Goal: Information Seeking & Learning: Check status

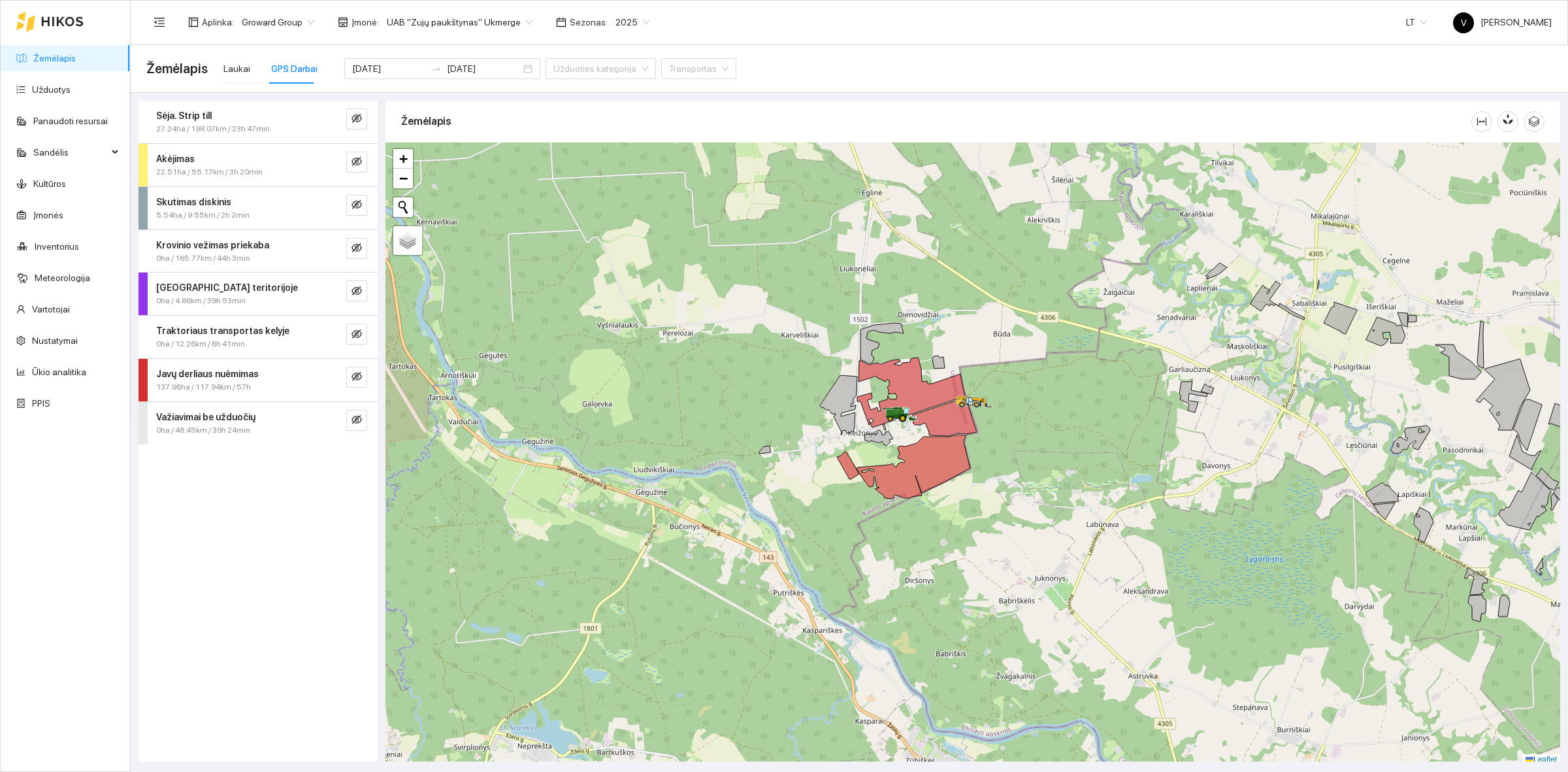
scroll to position [4, 0]
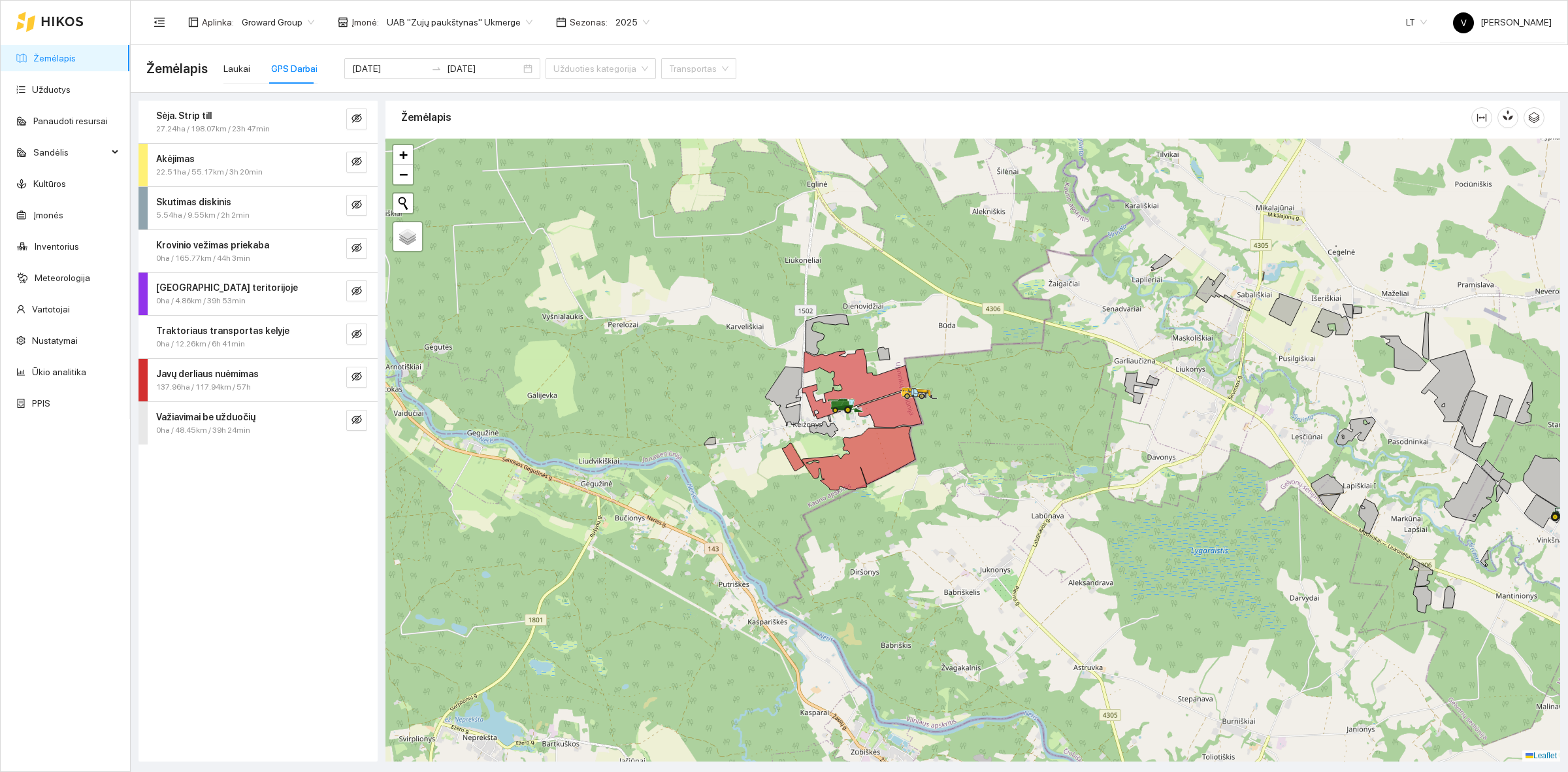
drag, startPoint x: 783, startPoint y: 357, endPoint x: 775, endPoint y: 357, distance: 8.0
click at [775, 357] on div at bounding box center [973, 450] width 1175 height 623
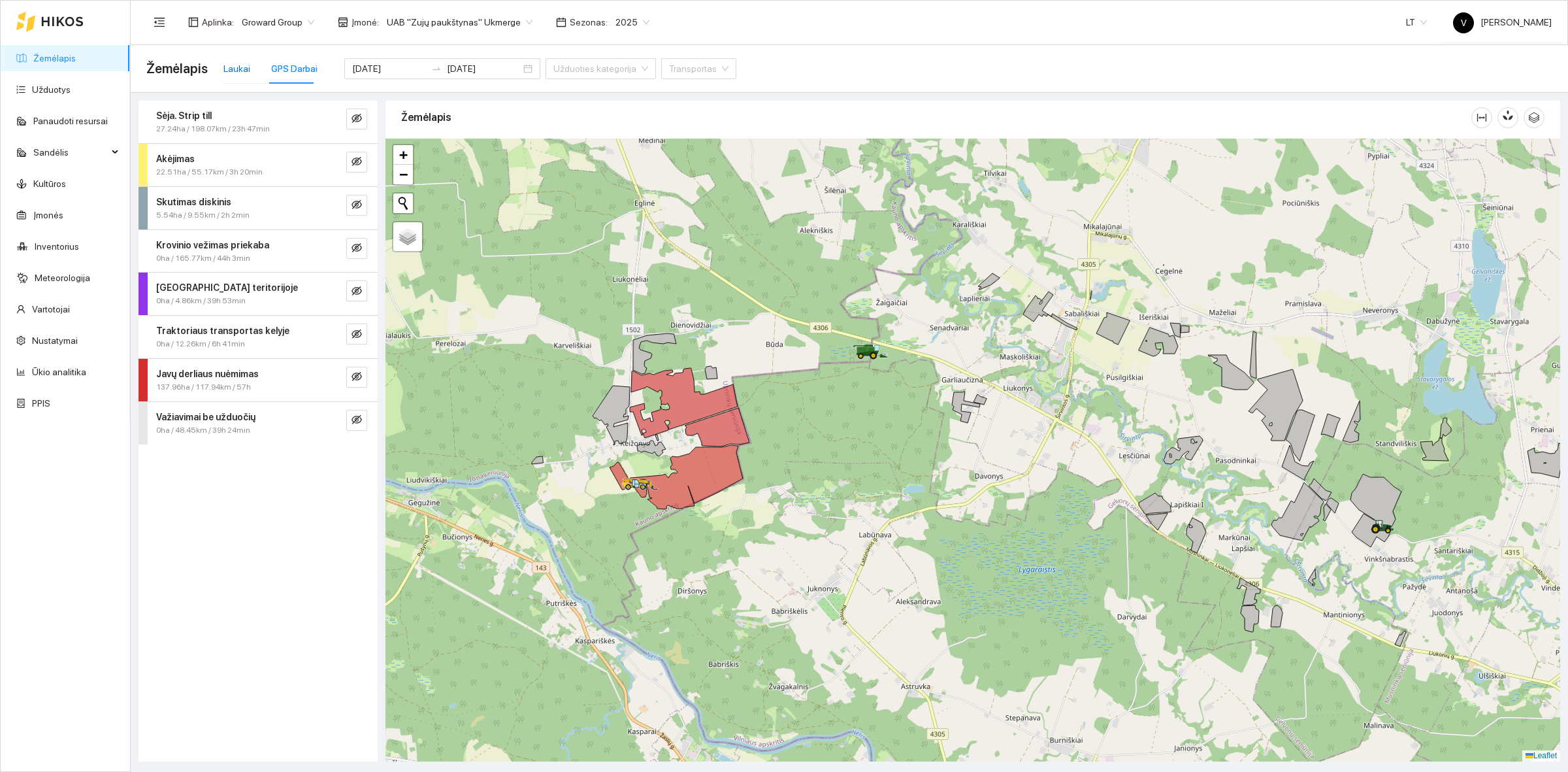
click at [233, 72] on div "Laukai" at bounding box center [237, 69] width 27 height 15
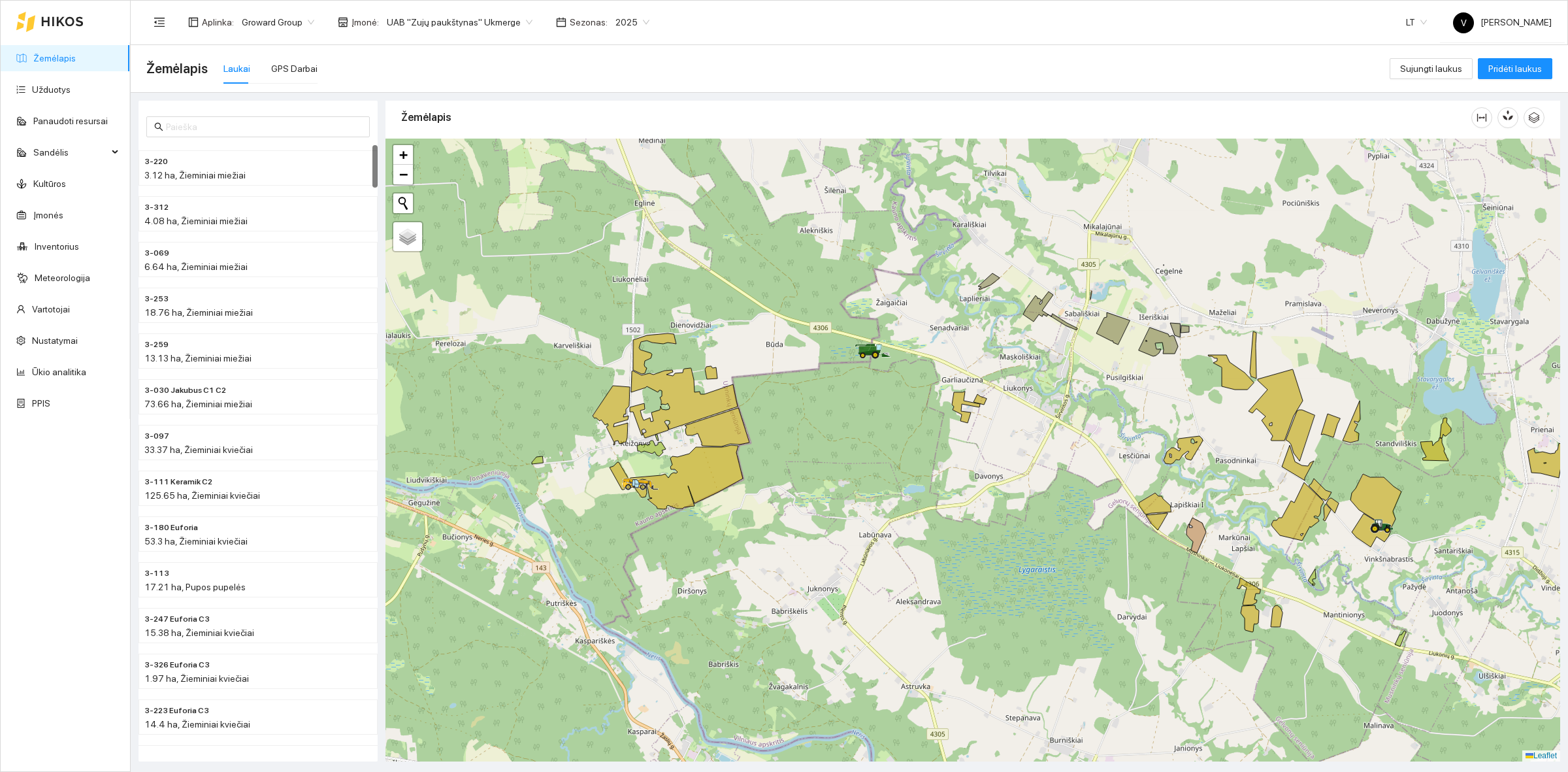
drag, startPoint x: 1050, startPoint y: 357, endPoint x: 968, endPoint y: 482, distance: 149.5
click at [970, 482] on div at bounding box center [973, 450] width 1175 height 623
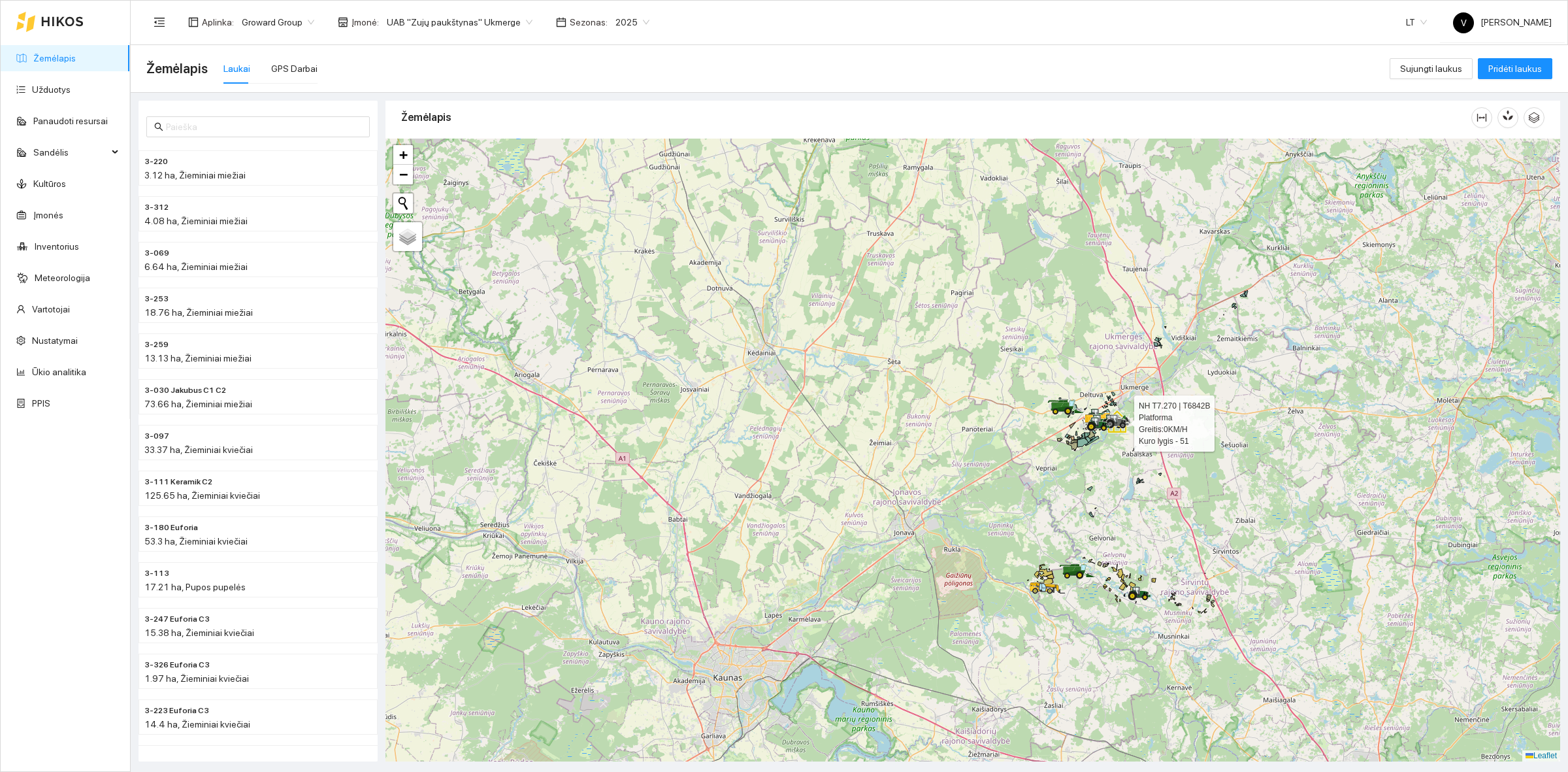
drag, startPoint x: 1118, startPoint y: 427, endPoint x: 1082, endPoint y: 477, distance: 61.6
click at [1106, 428] on icon at bounding box center [1117, 422] width 23 height 15
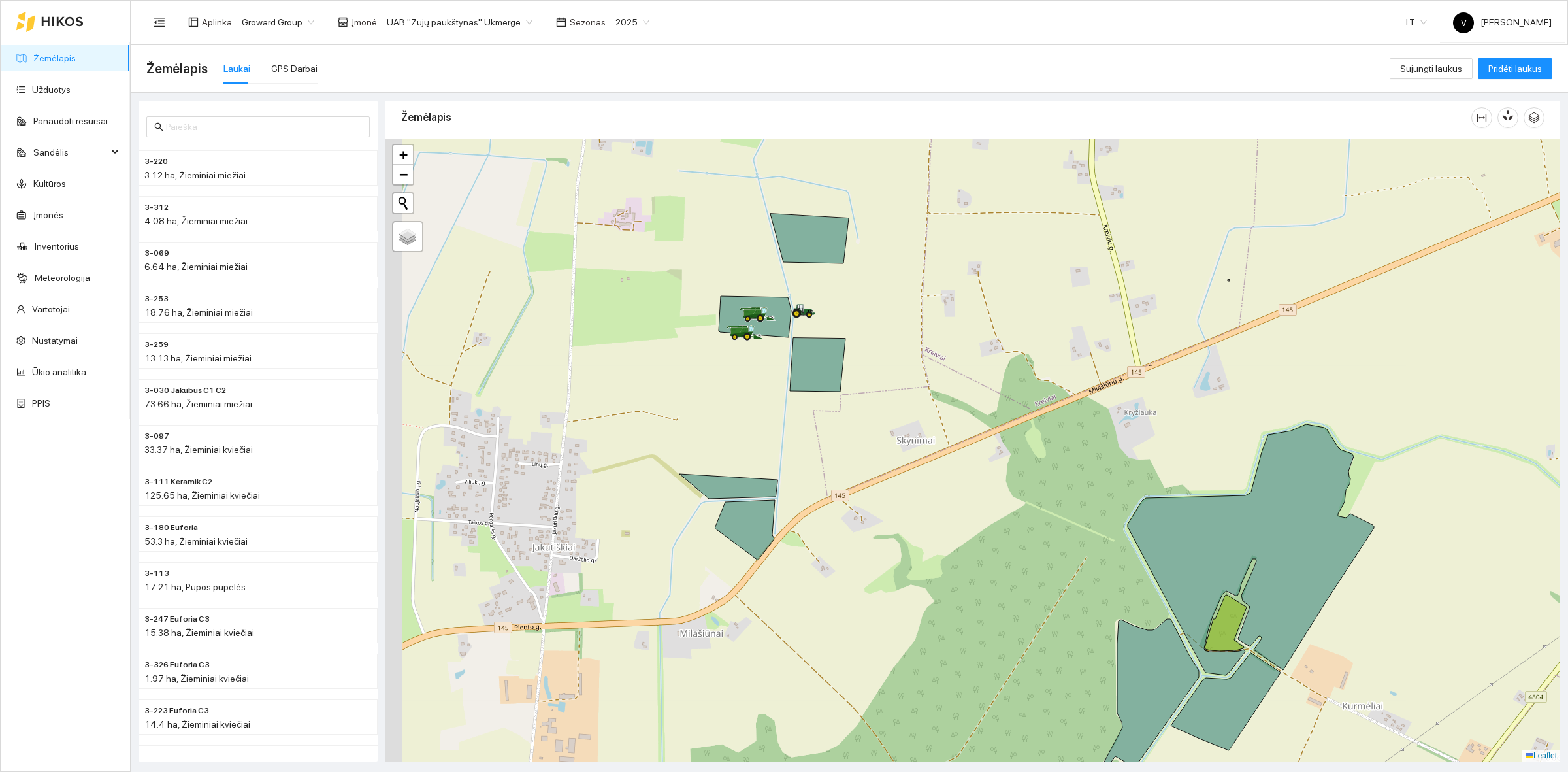
drag, startPoint x: 732, startPoint y: 358, endPoint x: 867, endPoint y: 361, distance: 135.0
click at [846, 361] on icon at bounding box center [817, 365] width 55 height 54
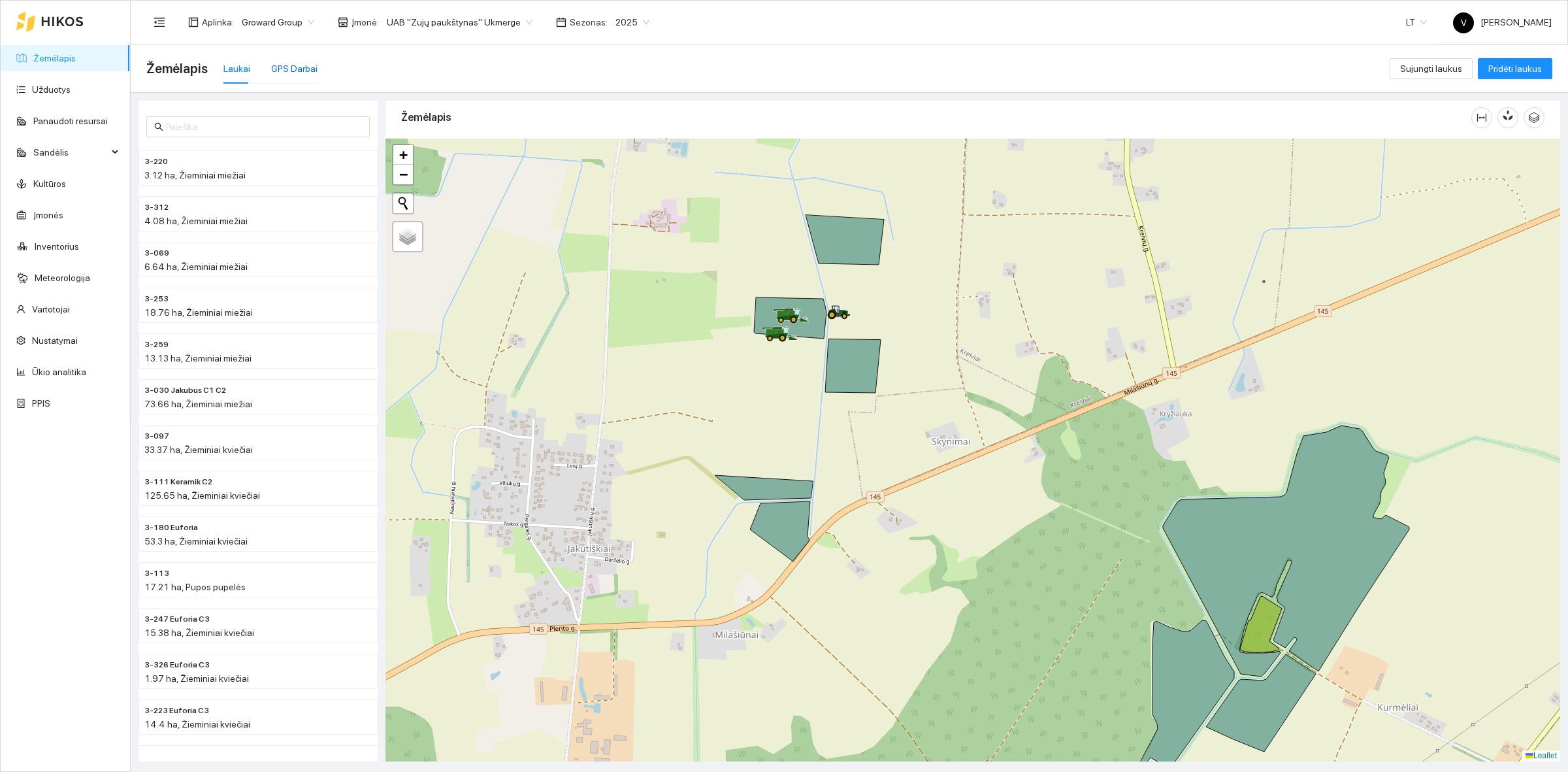
click at [297, 70] on div "GPS Darbai" at bounding box center [294, 69] width 46 height 15
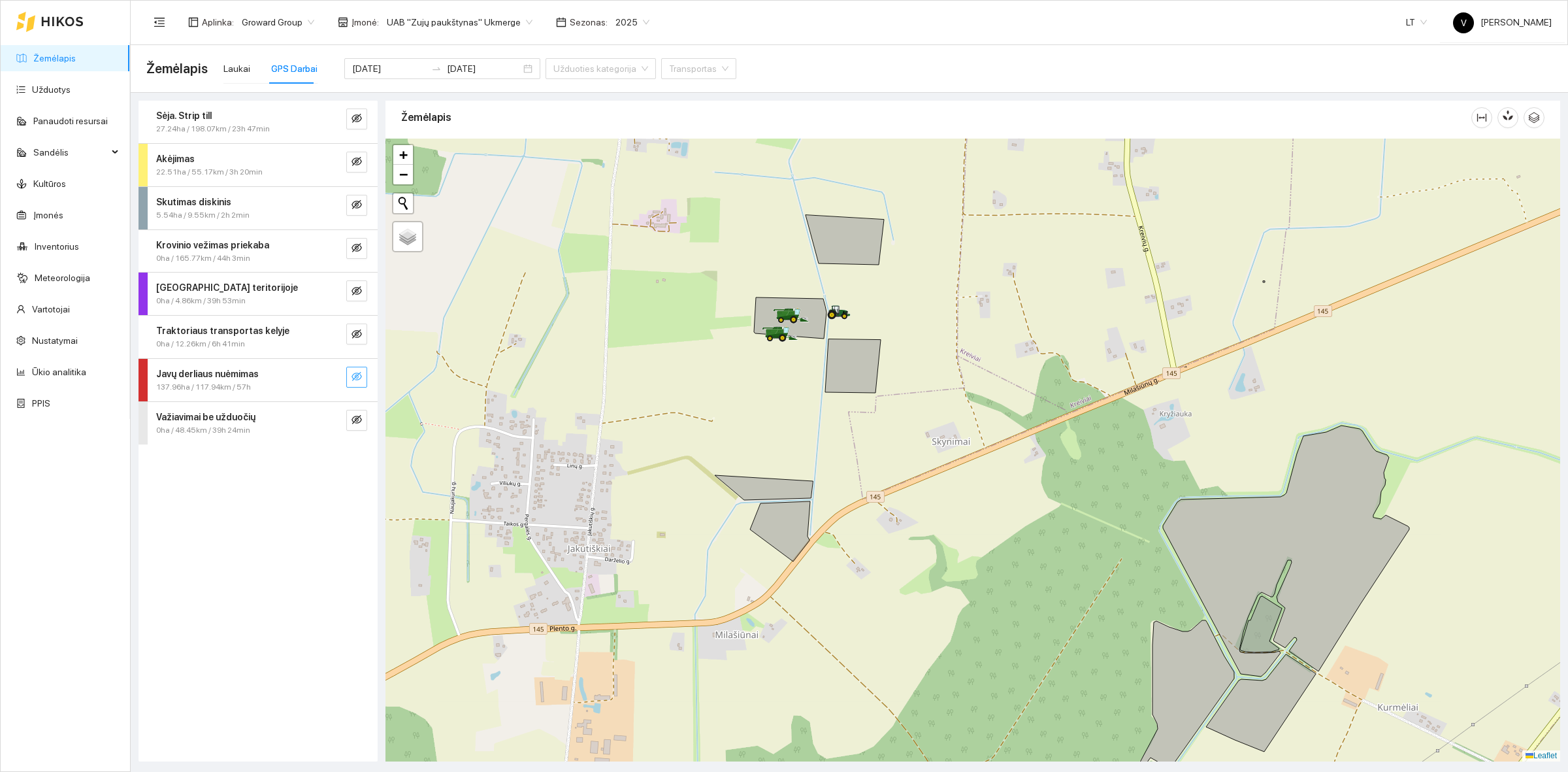
click at [356, 378] on icon "eye-invisible" at bounding box center [356, 376] width 10 height 9
click at [349, 379] on button "button" at bounding box center [356, 377] width 21 height 21
click at [376, 68] on input "2025-08-21" at bounding box center [389, 69] width 74 height 15
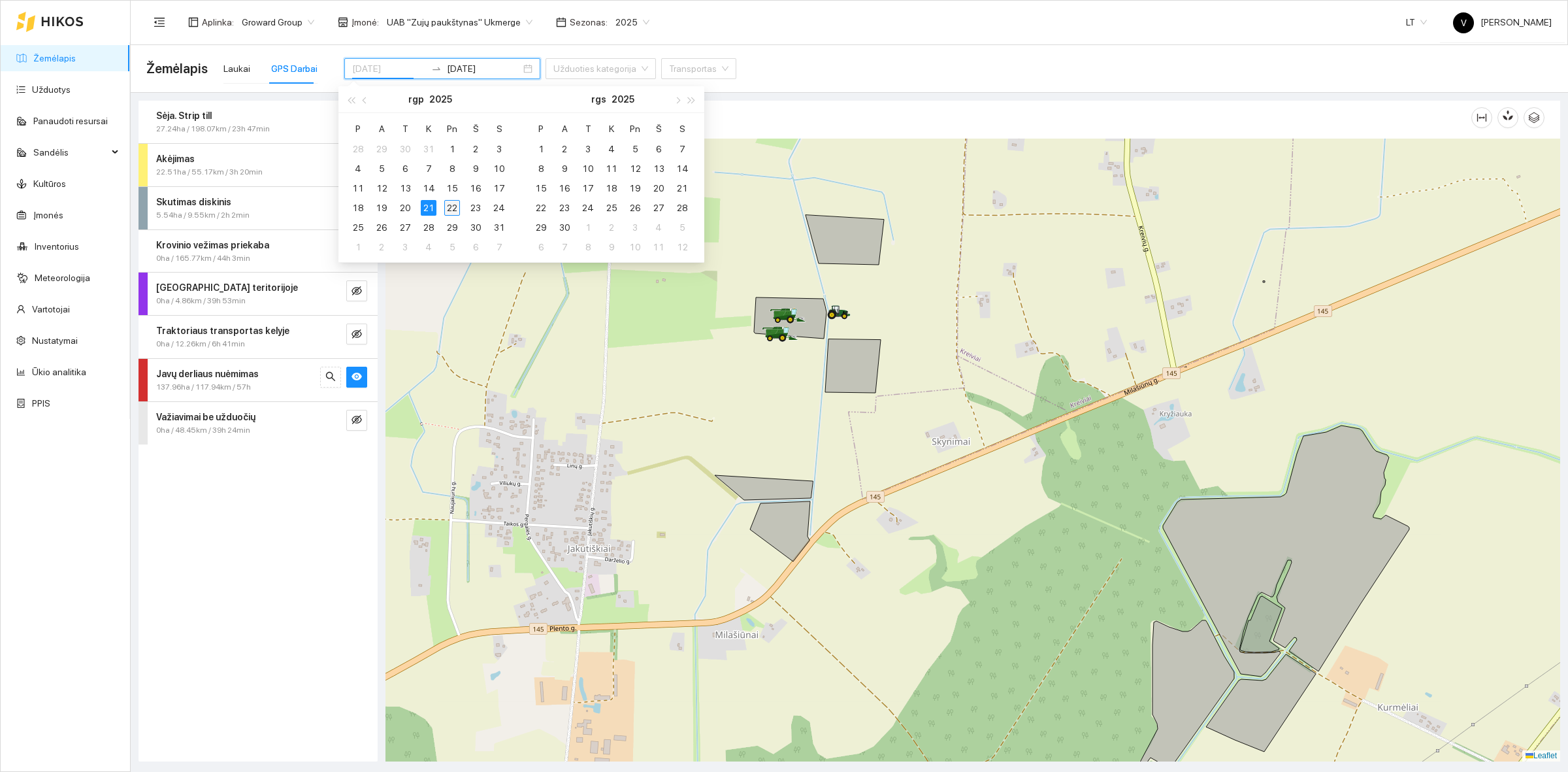
type input "[DATE]"
click at [459, 212] on div "22" at bounding box center [452, 208] width 16 height 16
click at [452, 212] on div "22" at bounding box center [452, 208] width 16 height 16
type input "[DATE]"
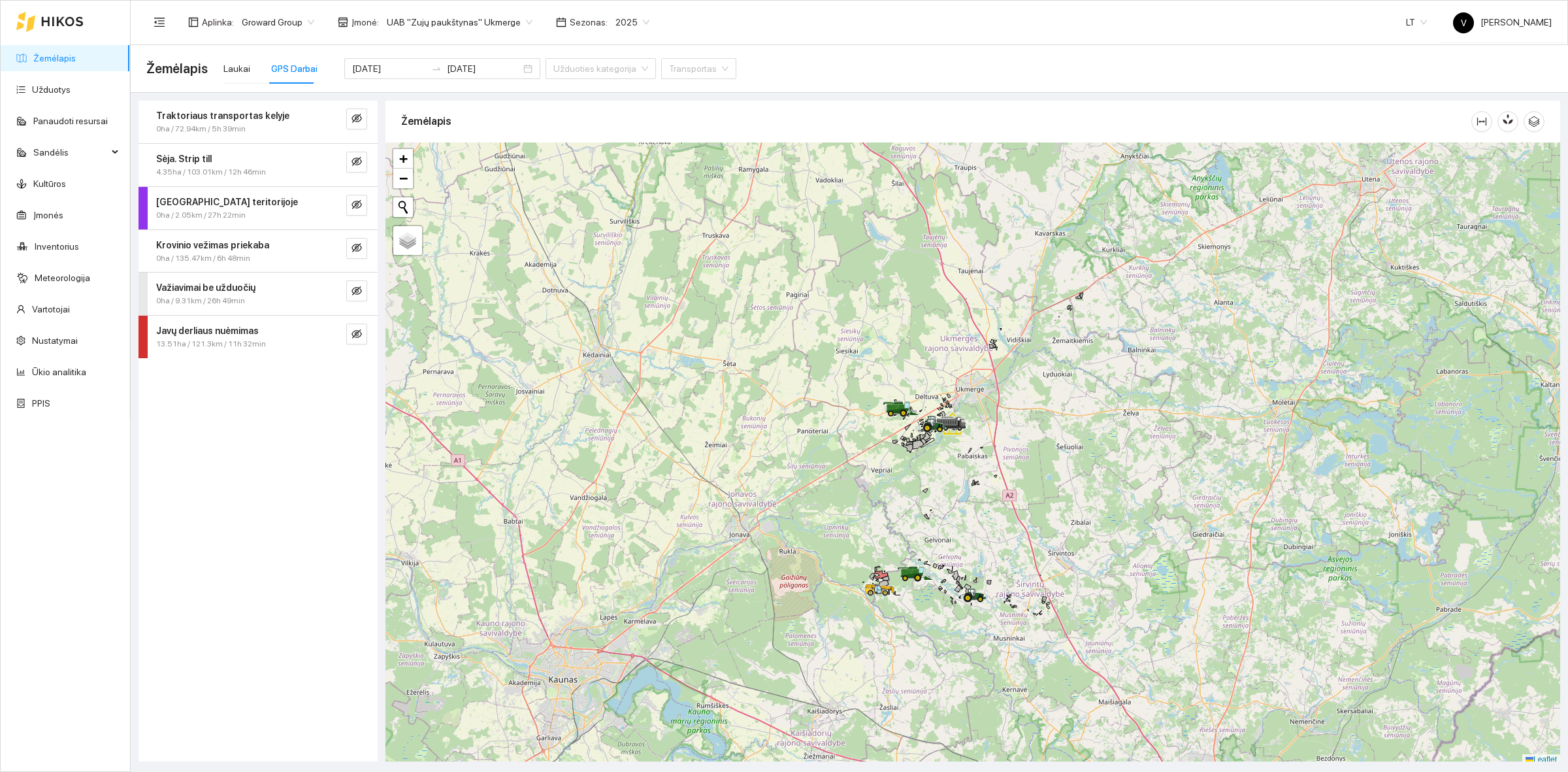
scroll to position [4, 0]
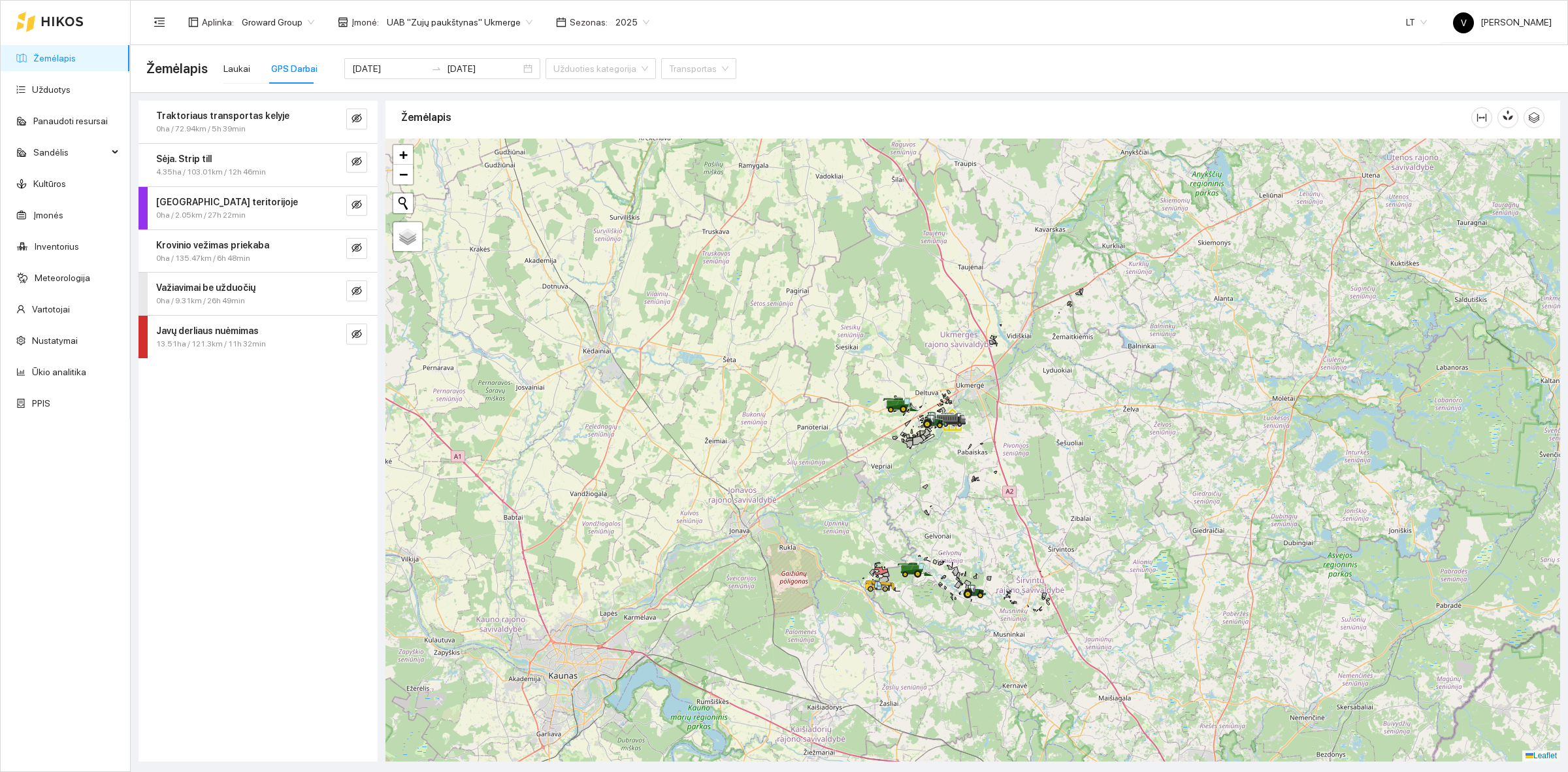
drag, startPoint x: 930, startPoint y: 513, endPoint x: 932, endPoint y: 497, distance: 16.1
click at [932, 497] on div at bounding box center [973, 450] width 1175 height 623
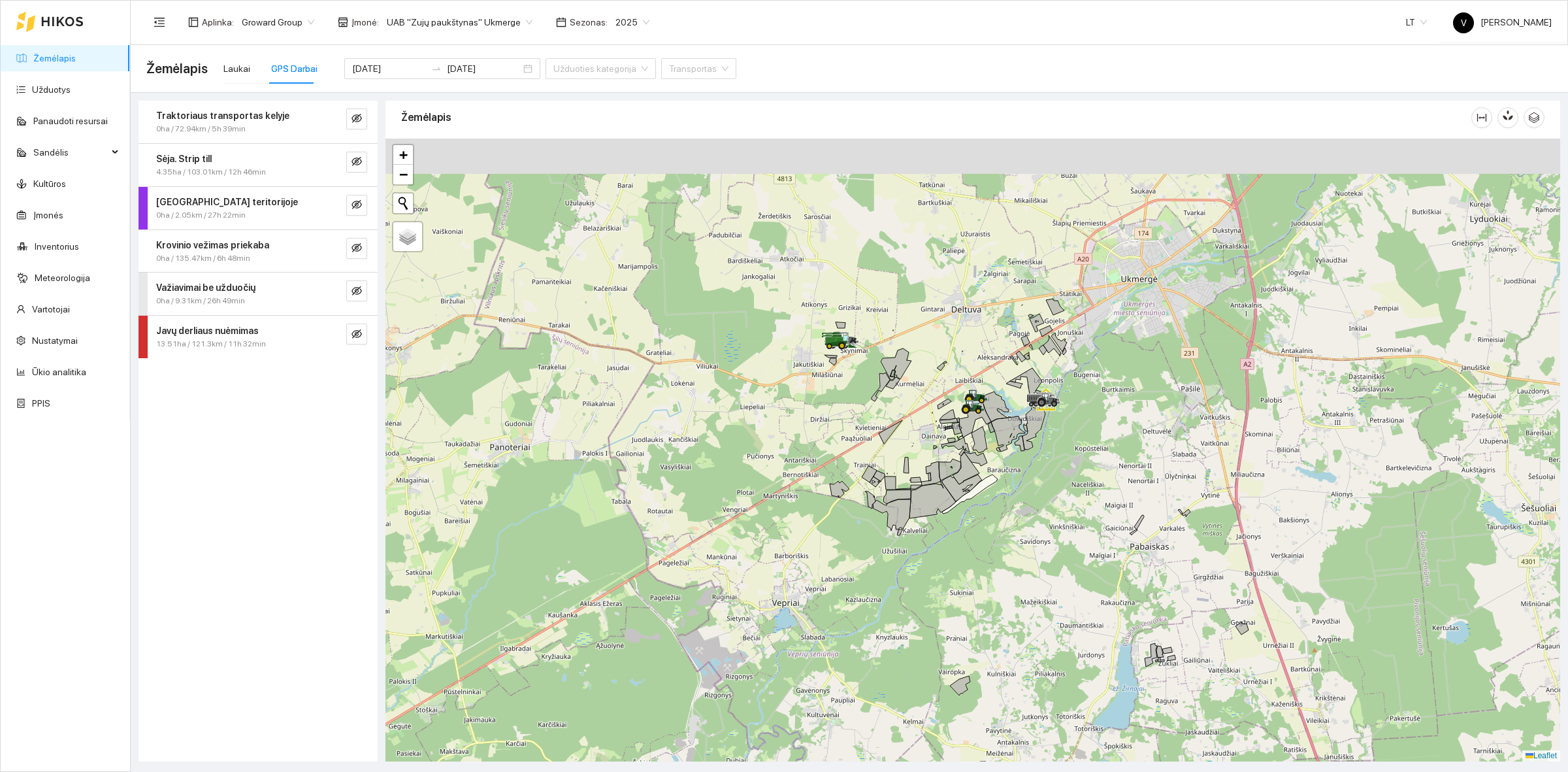
drag, startPoint x: 877, startPoint y: 354, endPoint x: 892, endPoint y: 447, distance: 94.2
click at [892, 447] on div at bounding box center [973, 450] width 1175 height 623
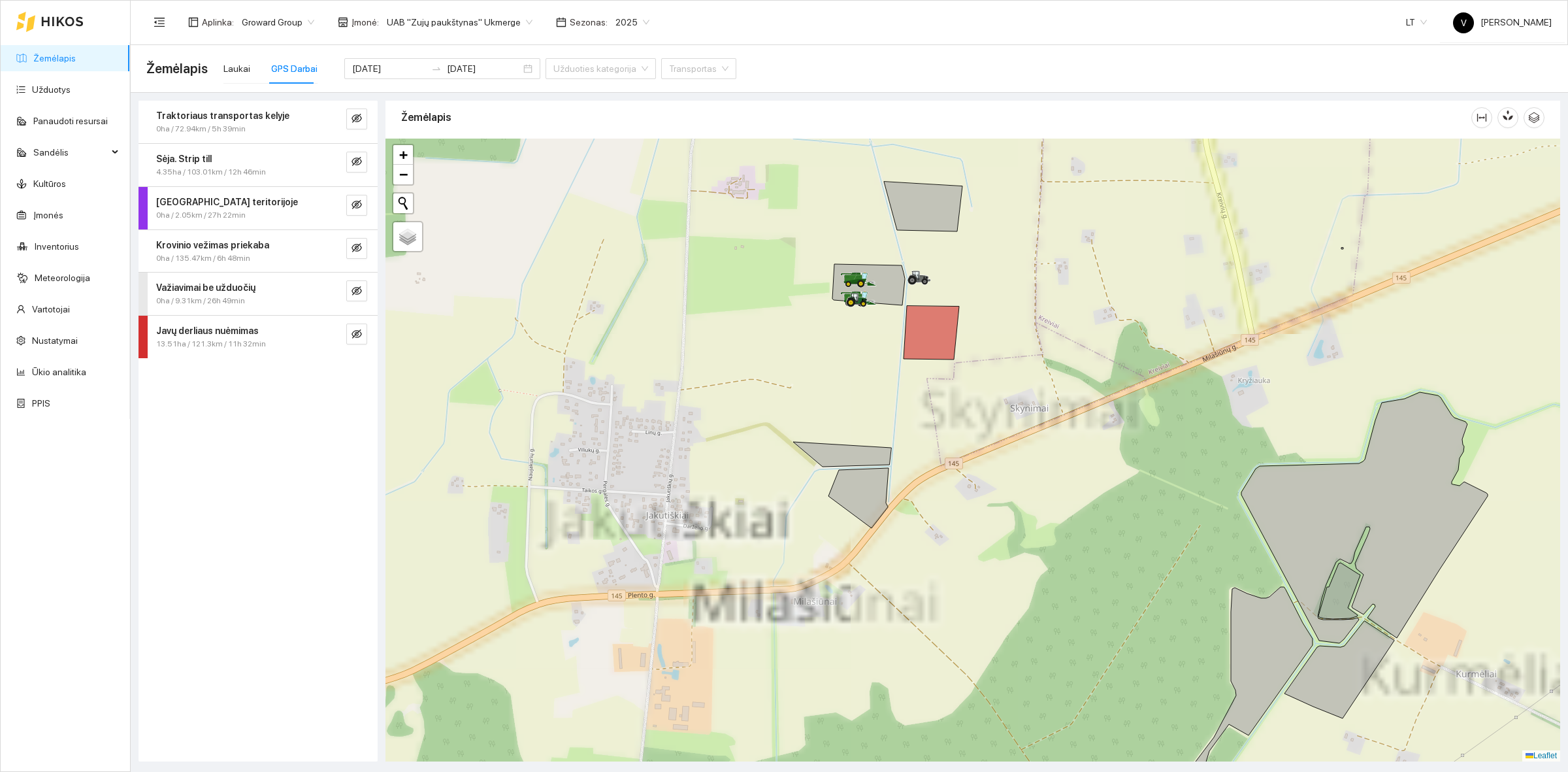
click at [831, 389] on div at bounding box center [973, 450] width 1175 height 623
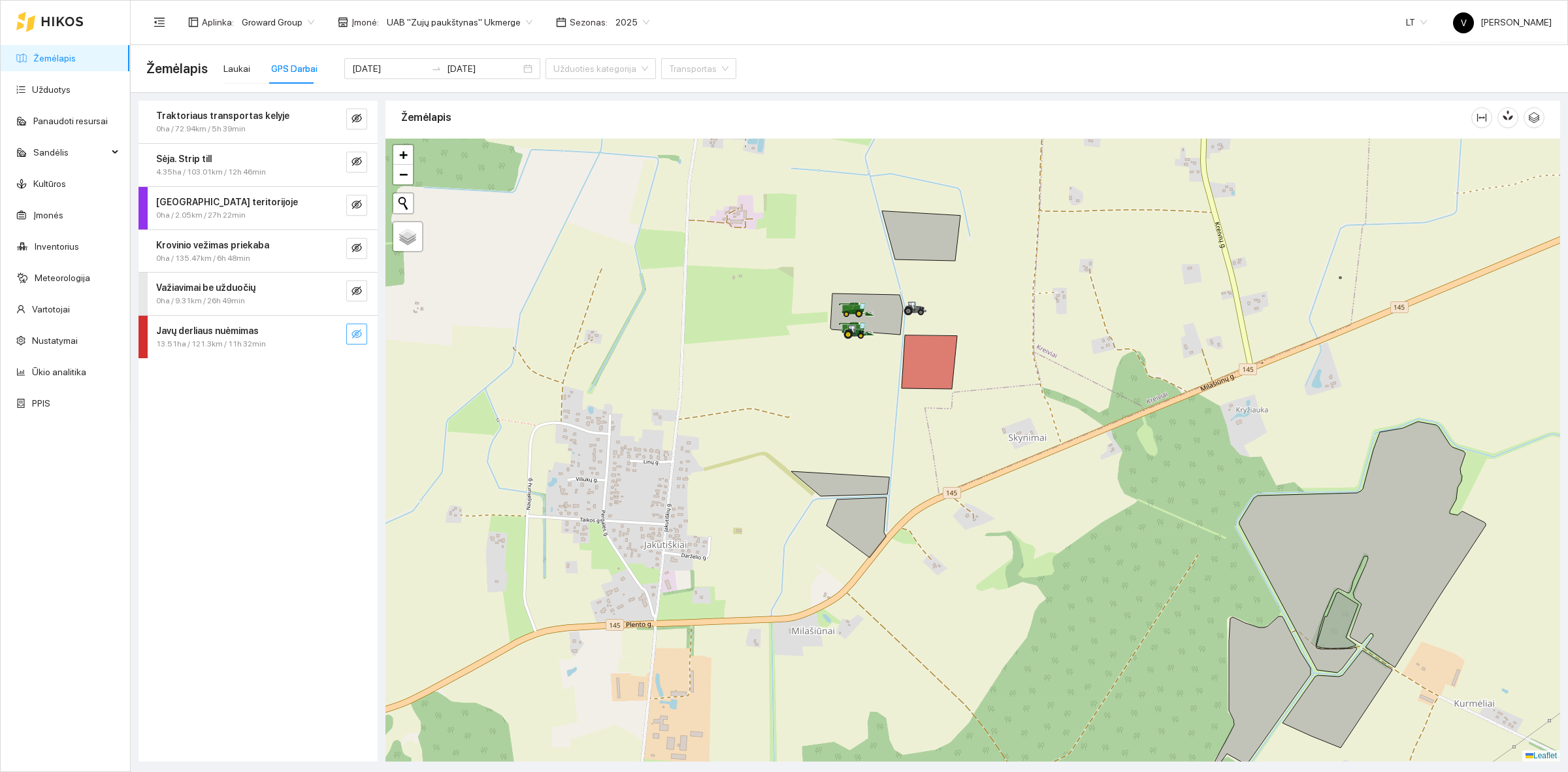
click at [360, 329] on icon "eye-invisible" at bounding box center [356, 334] width 10 height 10
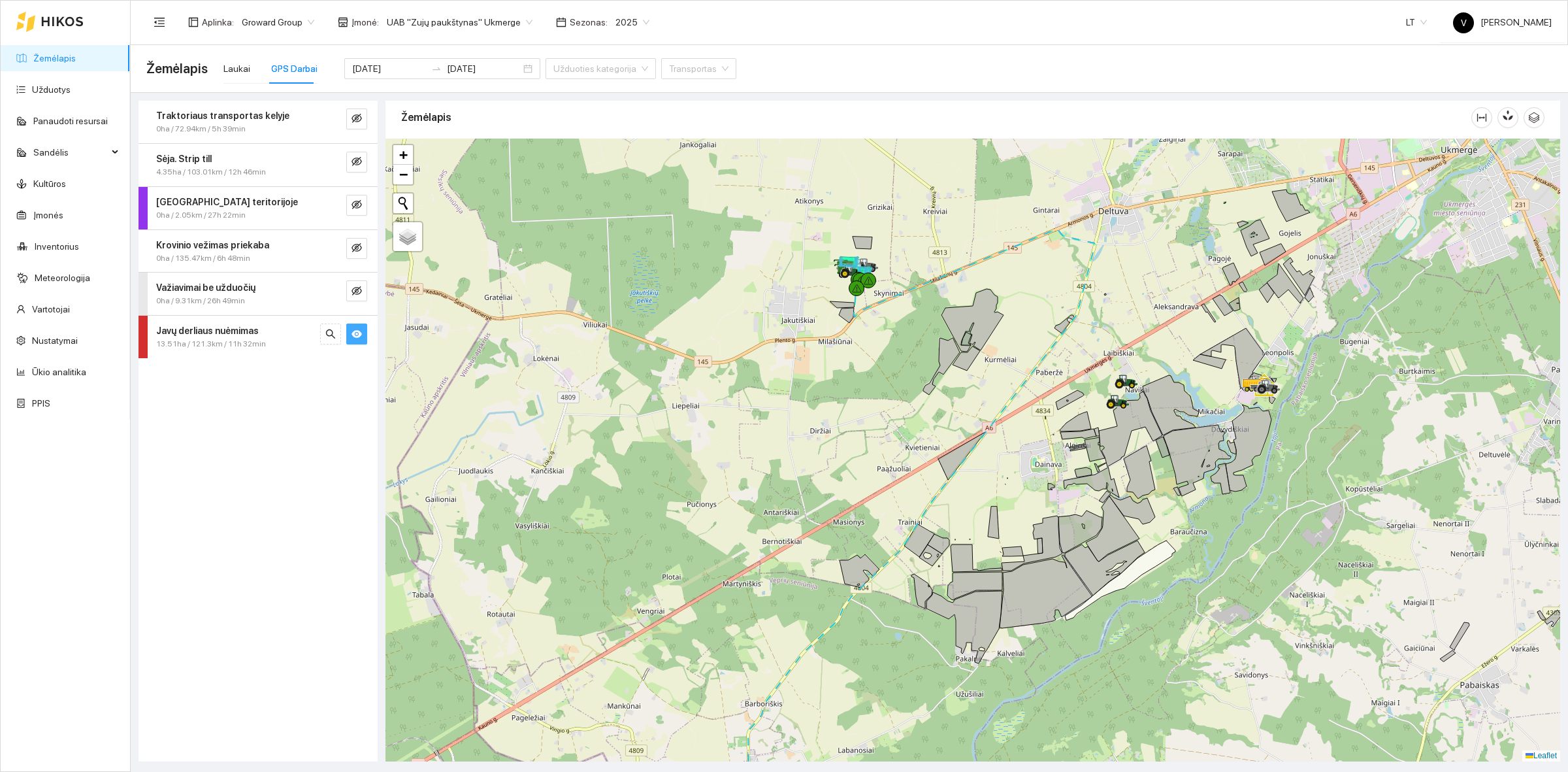
drag, startPoint x: 983, startPoint y: 482, endPoint x: 948, endPoint y: 428, distance: 64.4
click at [948, 428] on div at bounding box center [973, 450] width 1175 height 623
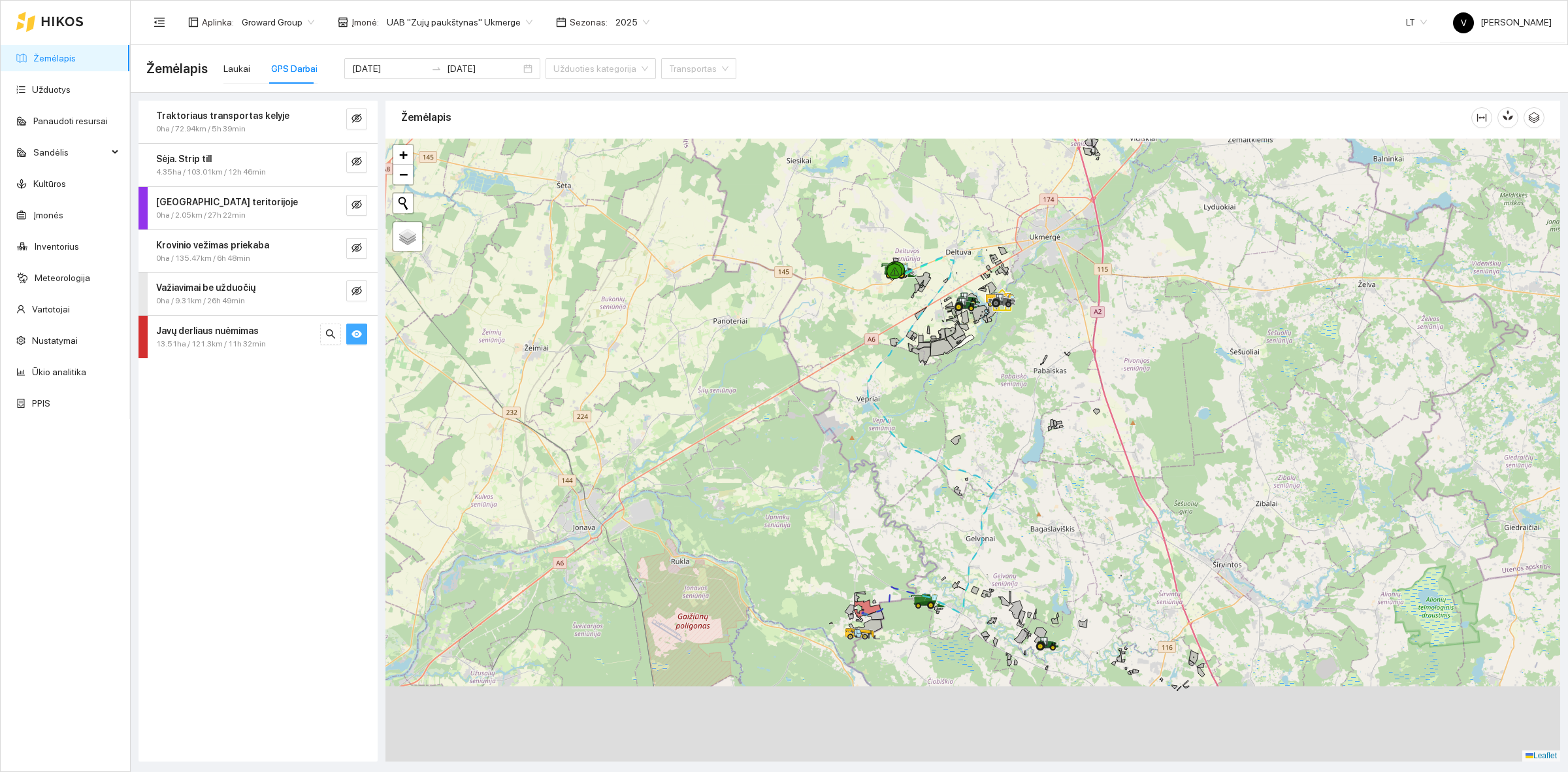
drag, startPoint x: 955, startPoint y: 506, endPoint x: 918, endPoint y: 391, distance: 120.8
click at [926, 381] on div at bounding box center [973, 450] width 1175 height 623
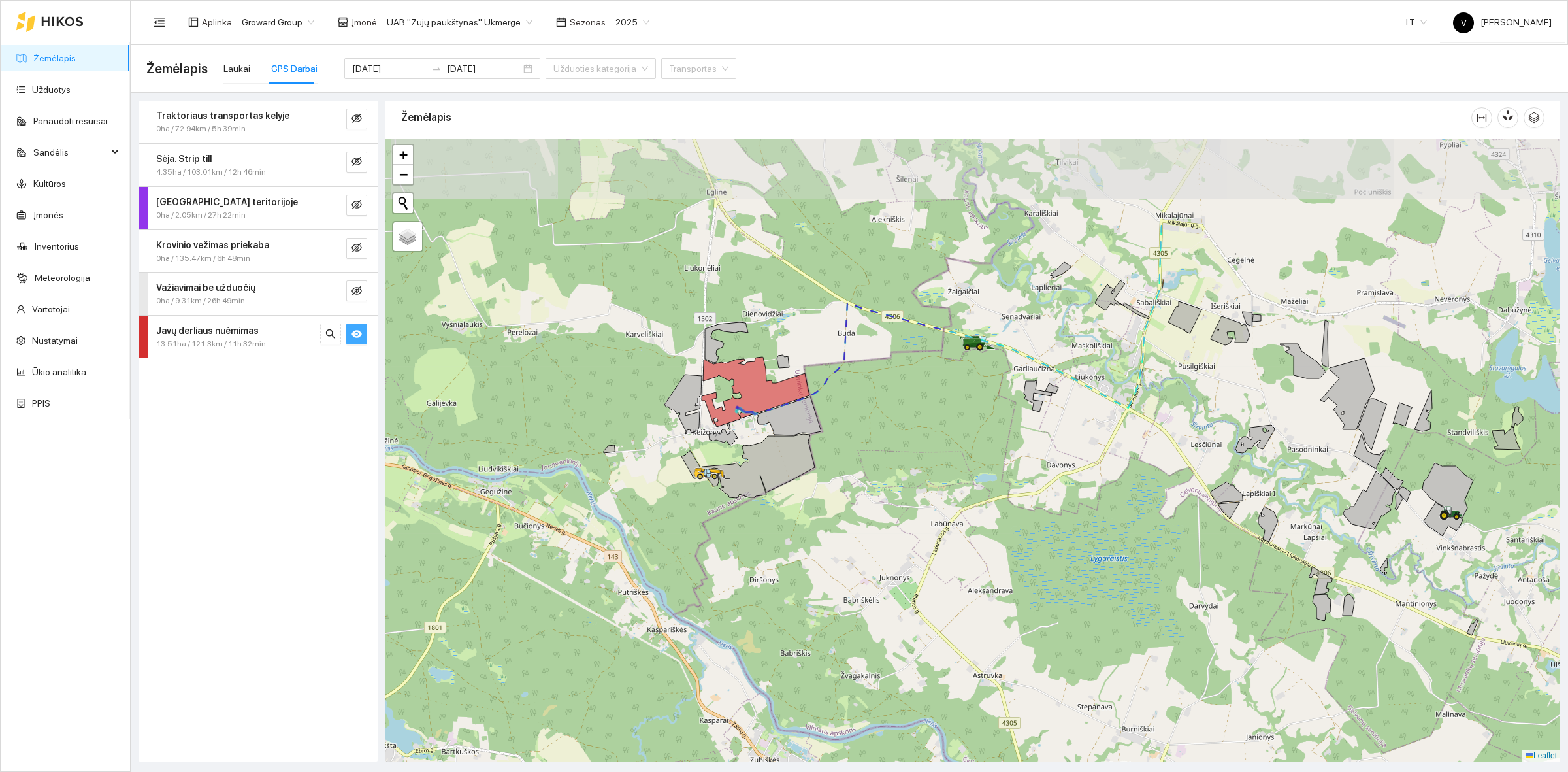
drag, startPoint x: 1010, startPoint y: 275, endPoint x: 941, endPoint y: 420, distance: 160.6
click at [941, 420] on div at bounding box center [973, 450] width 1175 height 623
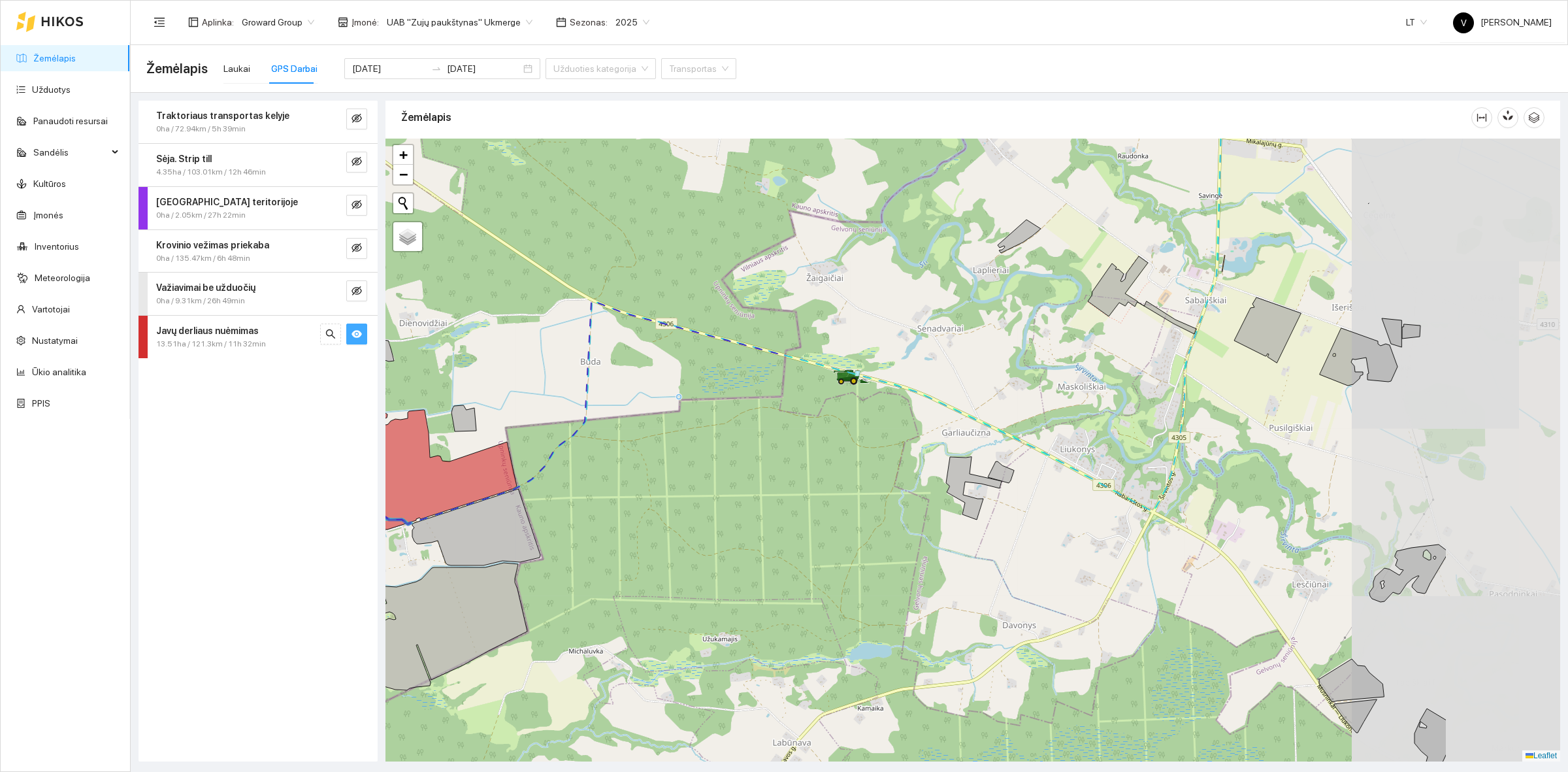
drag, startPoint x: 1106, startPoint y: 448, endPoint x: 923, endPoint y: 460, distance: 183.4
click at [923, 460] on div at bounding box center [973, 450] width 1175 height 623
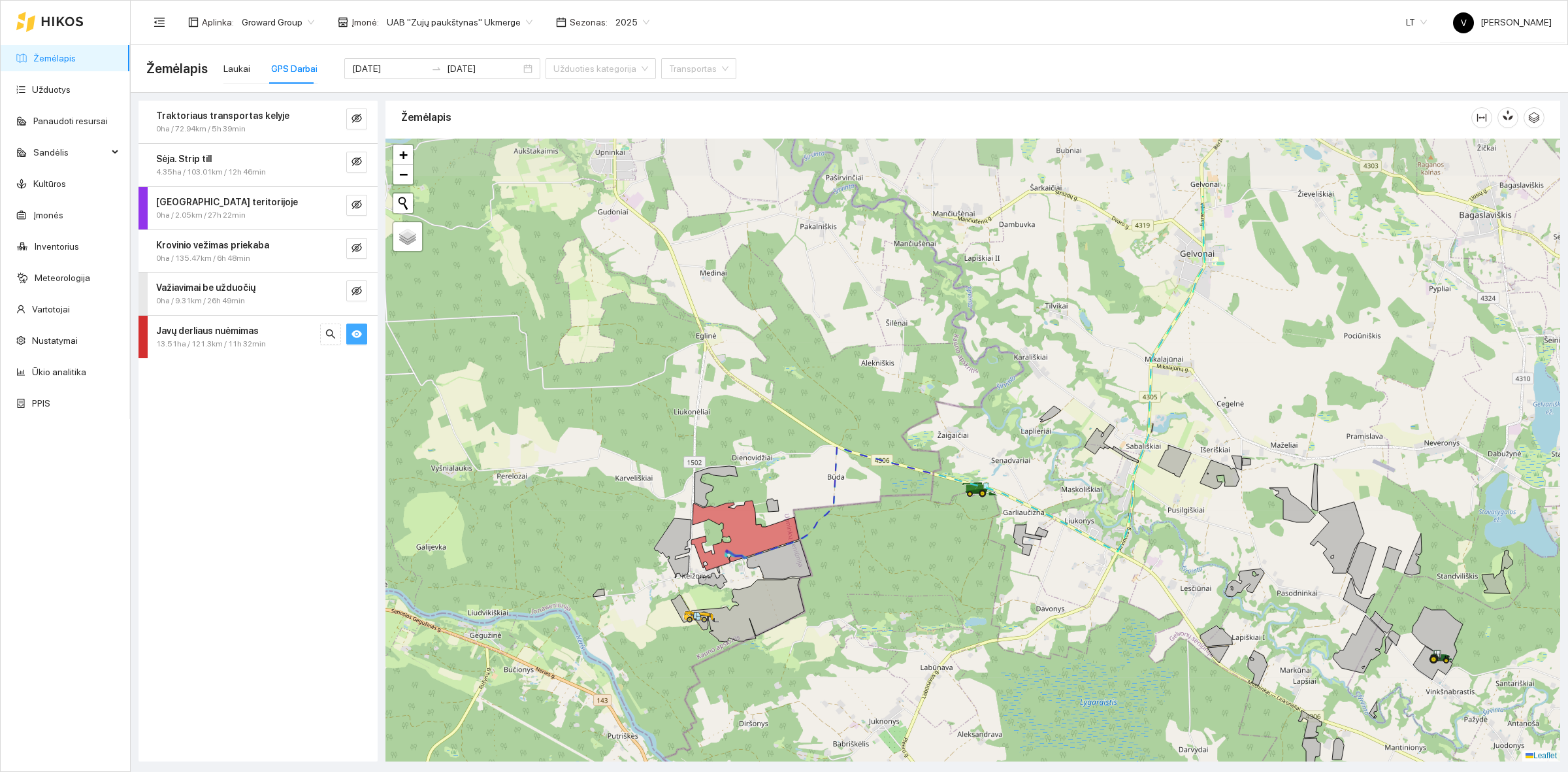
drag, startPoint x: 792, startPoint y: 374, endPoint x: 886, endPoint y: 508, distance: 163.7
click at [886, 508] on div at bounding box center [973, 450] width 1175 height 623
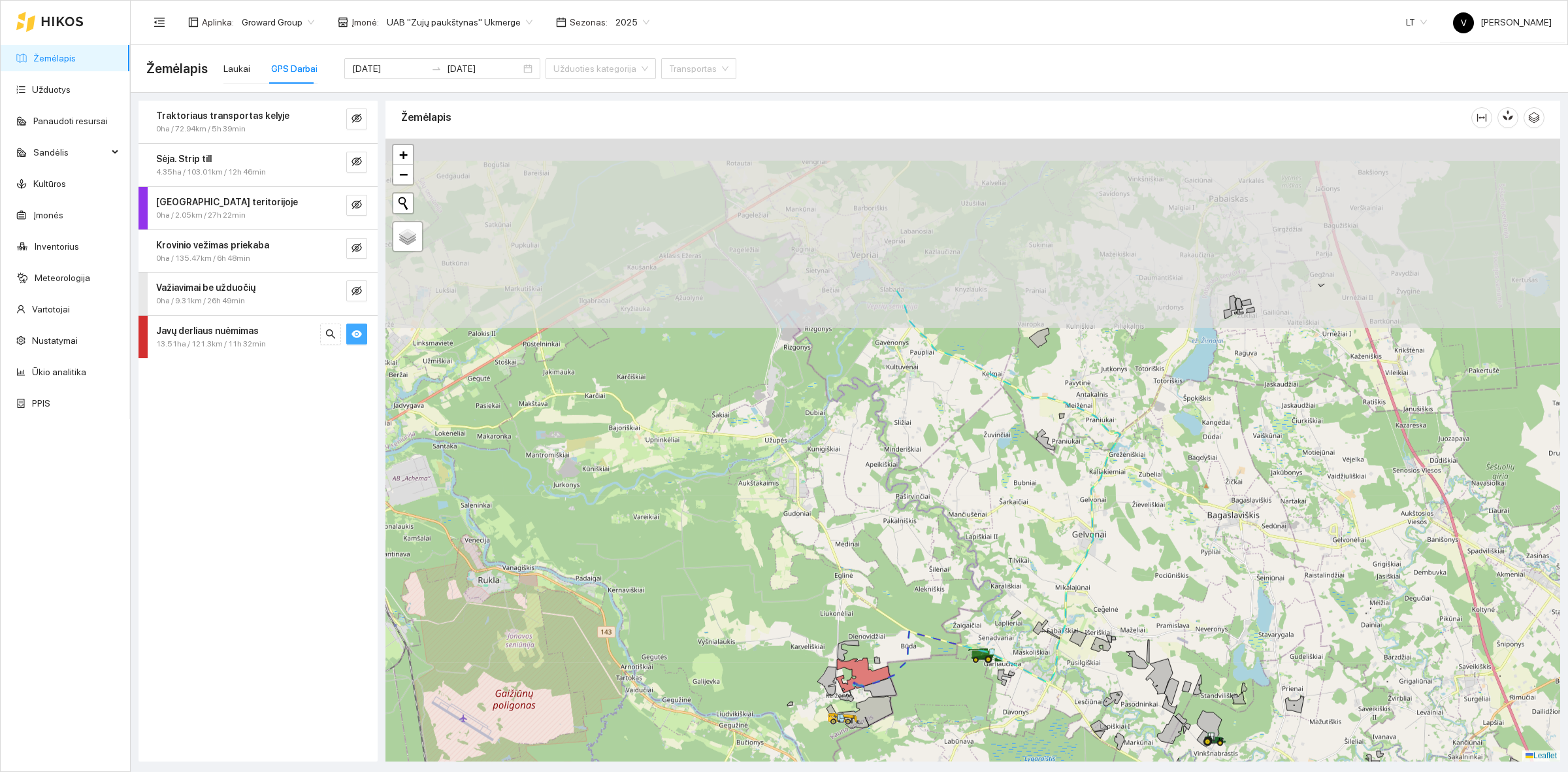
drag, startPoint x: 851, startPoint y: 312, endPoint x: 870, endPoint y: 553, distance: 241.7
click at [870, 551] on div at bounding box center [973, 450] width 1175 height 623
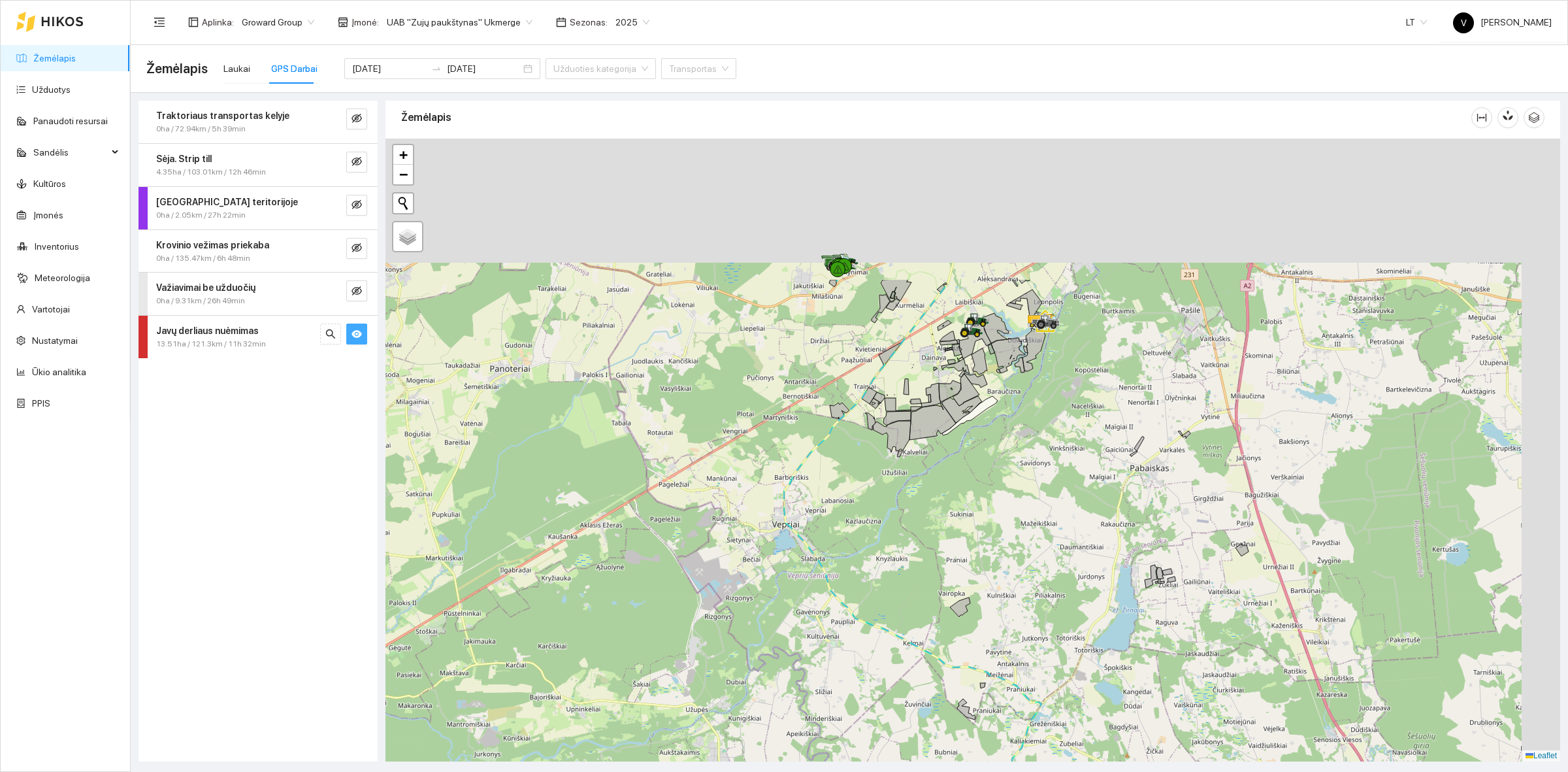
drag, startPoint x: 917, startPoint y: 352, endPoint x: 873, endPoint y: 500, distance: 154.4
click at [862, 513] on div at bounding box center [973, 450] width 1175 height 623
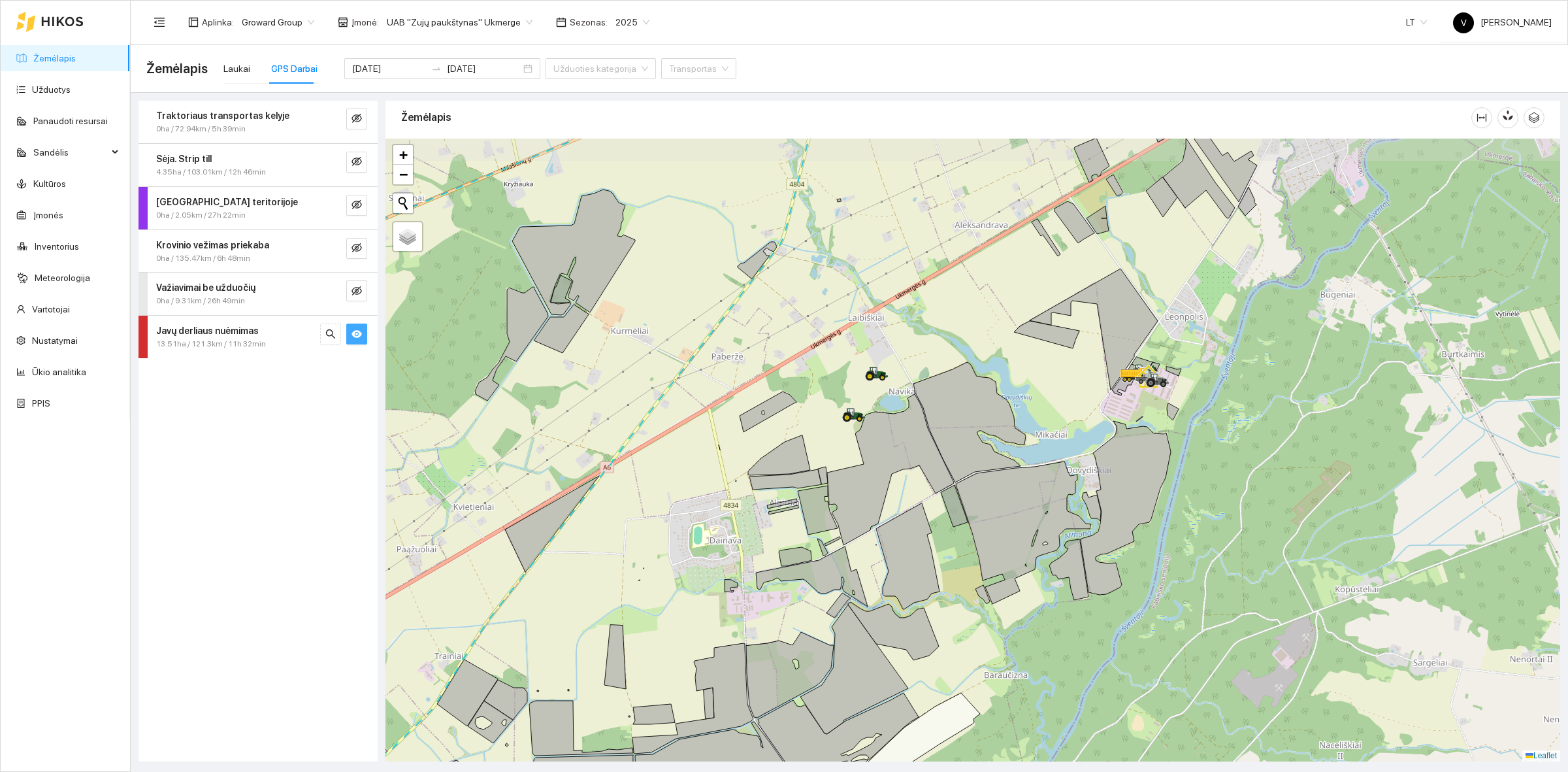
drag, startPoint x: 1017, startPoint y: 348, endPoint x: 899, endPoint y: 410, distance: 133.3
click at [899, 410] on div at bounding box center [973, 450] width 1175 height 623
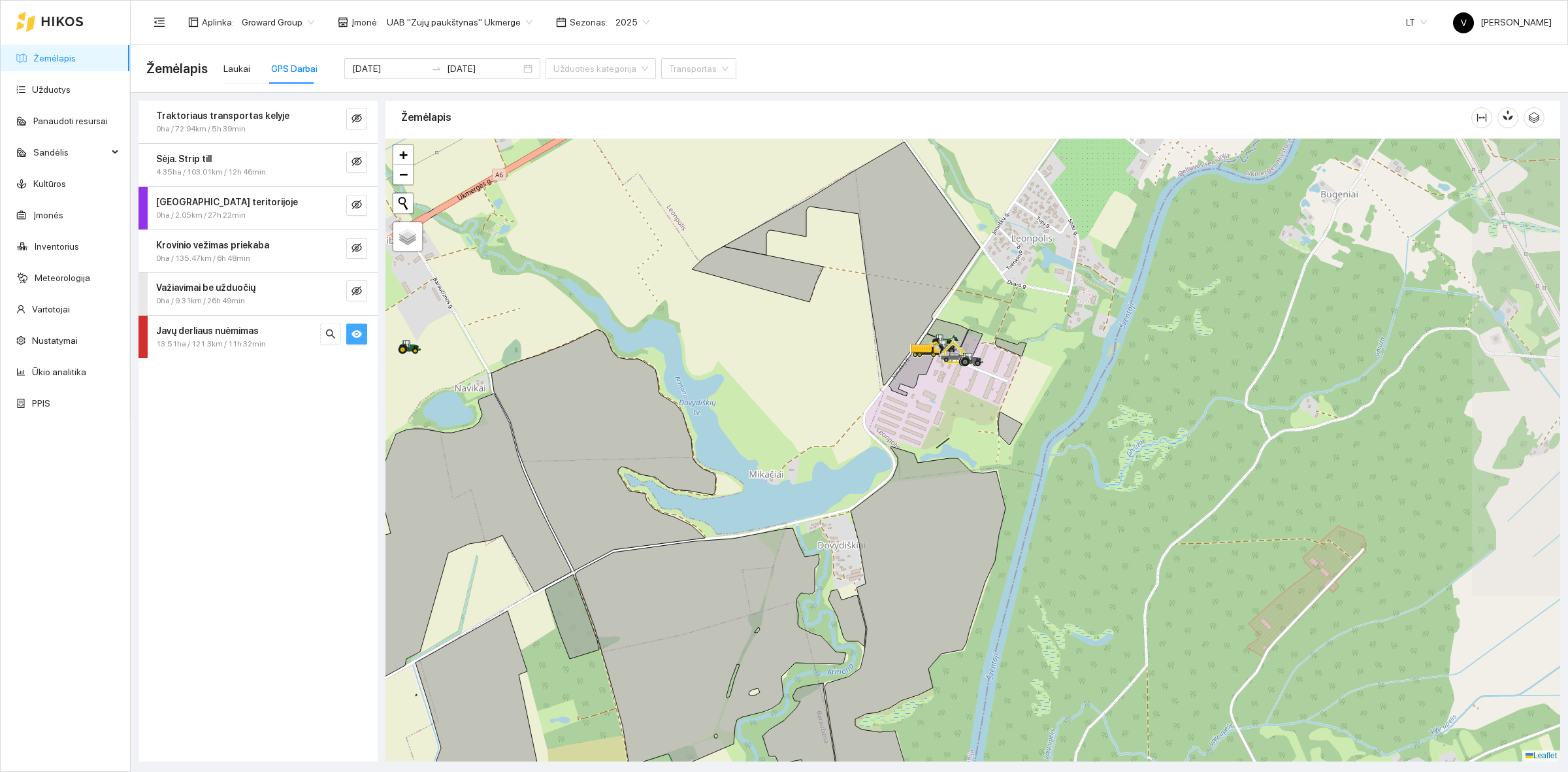
drag, startPoint x: 979, startPoint y: 488, endPoint x: 698, endPoint y: 488, distance: 281.0
click at [698, 487] on icon at bounding box center [604, 450] width 225 height 241
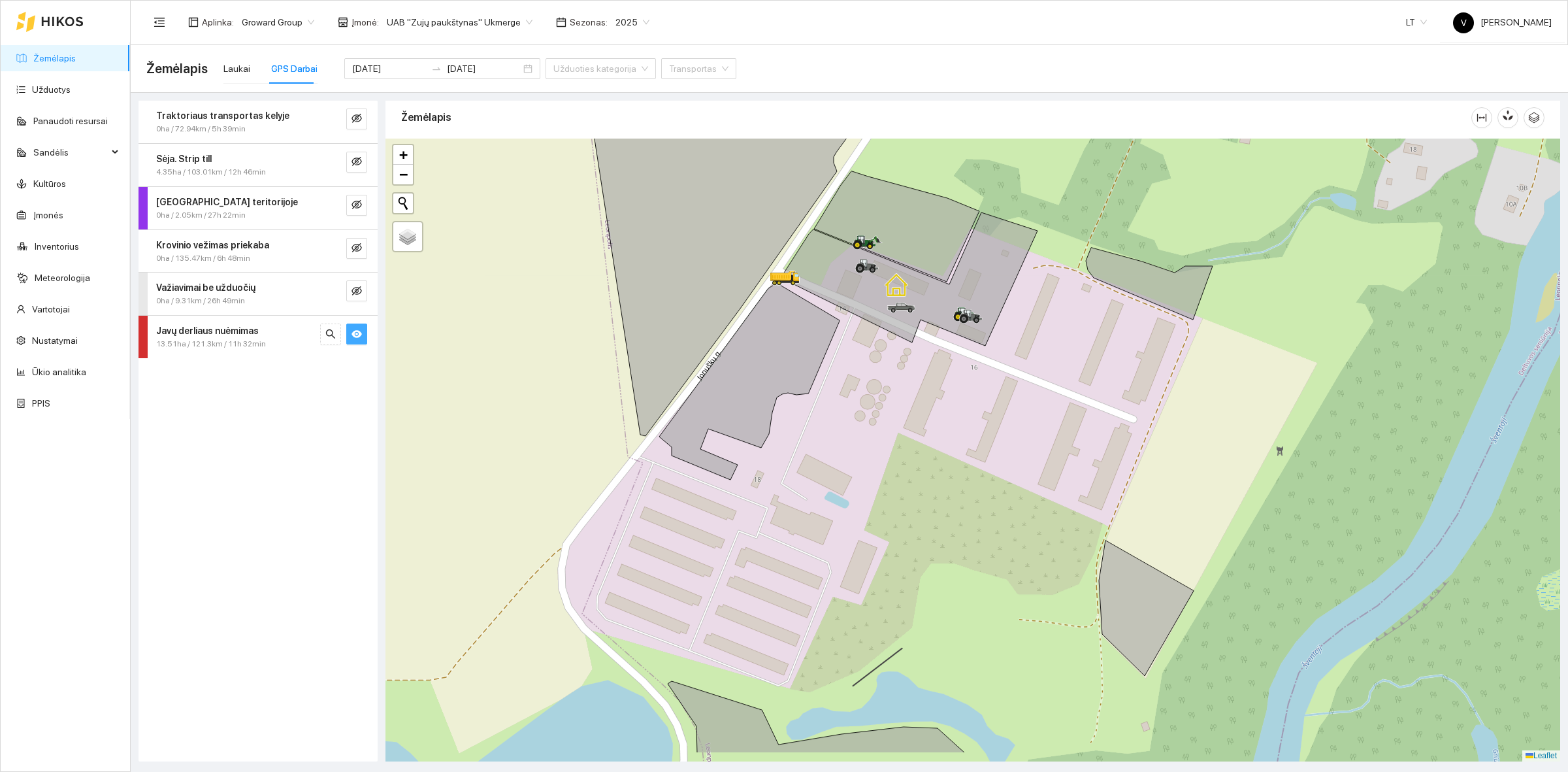
drag, startPoint x: 1036, startPoint y: 552, endPoint x: 969, endPoint y: 399, distance: 167.0
click at [972, 395] on div at bounding box center [973, 450] width 1175 height 623
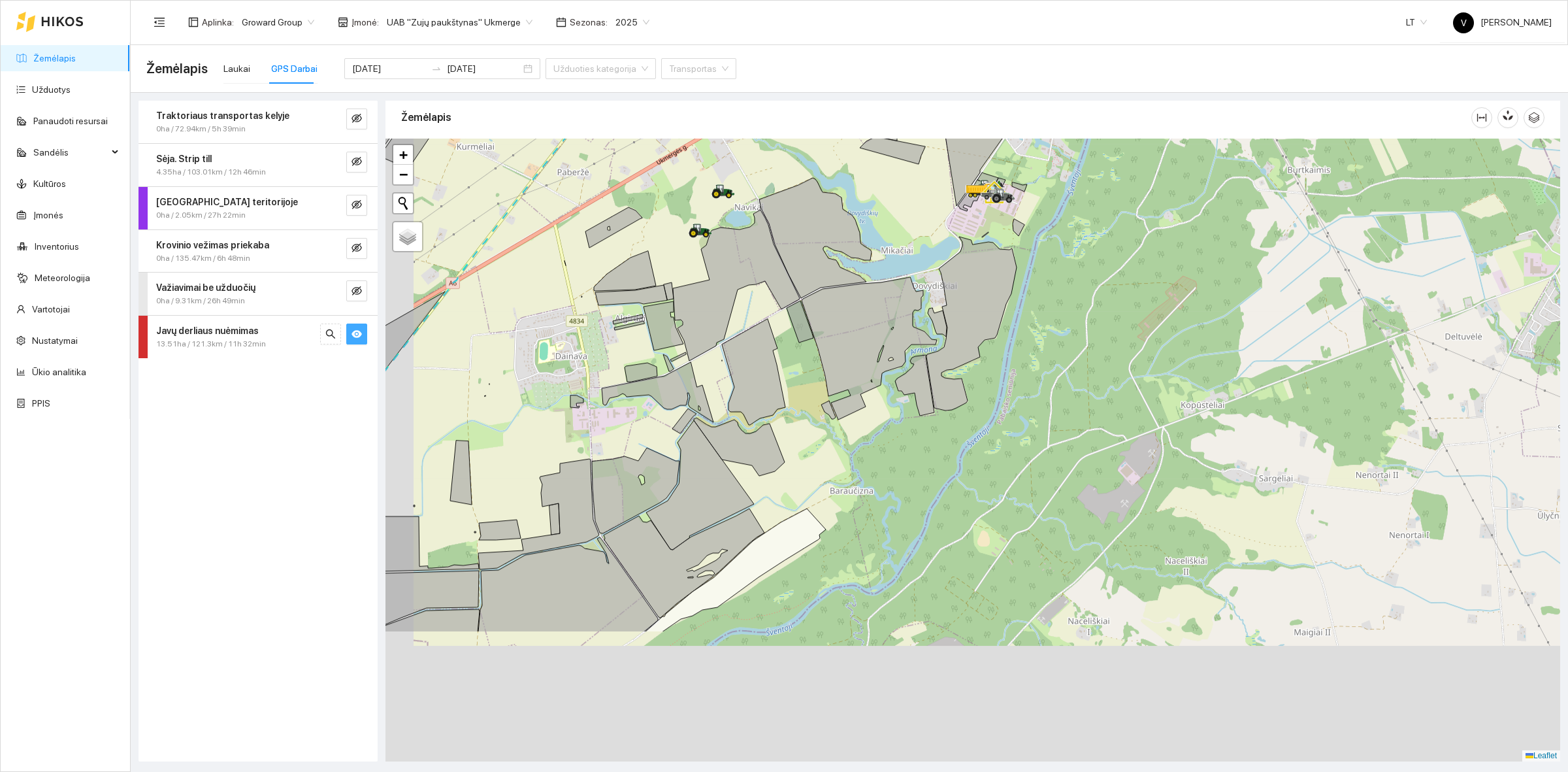
drag, startPoint x: 924, startPoint y: 611, endPoint x: 980, endPoint y: 387, distance: 230.9
click at [975, 396] on div at bounding box center [973, 450] width 1175 height 623
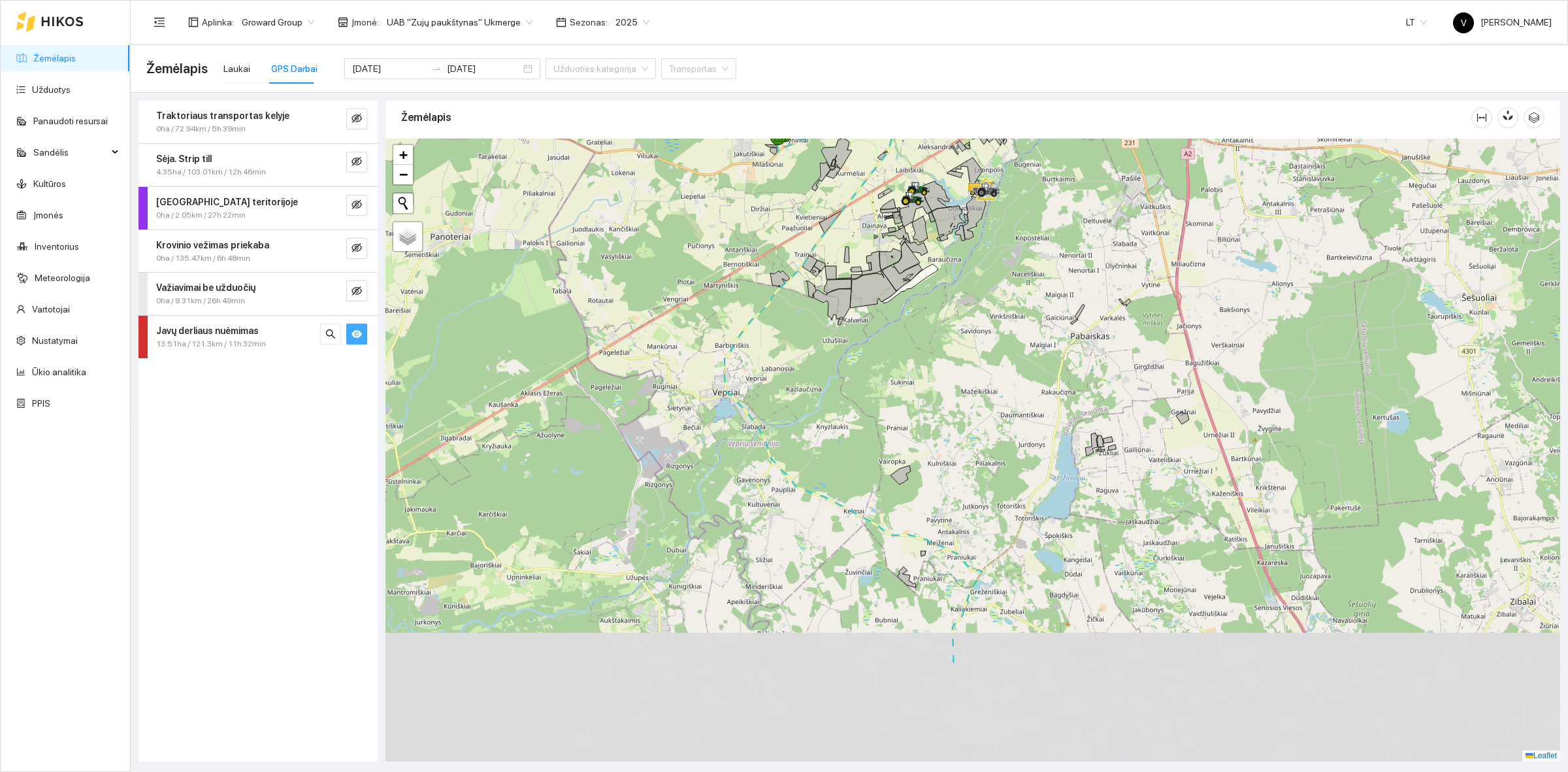
drag, startPoint x: 968, startPoint y: 506, endPoint x: 979, endPoint y: 348, distance: 158.4
click at [979, 348] on div at bounding box center [973, 450] width 1175 height 623
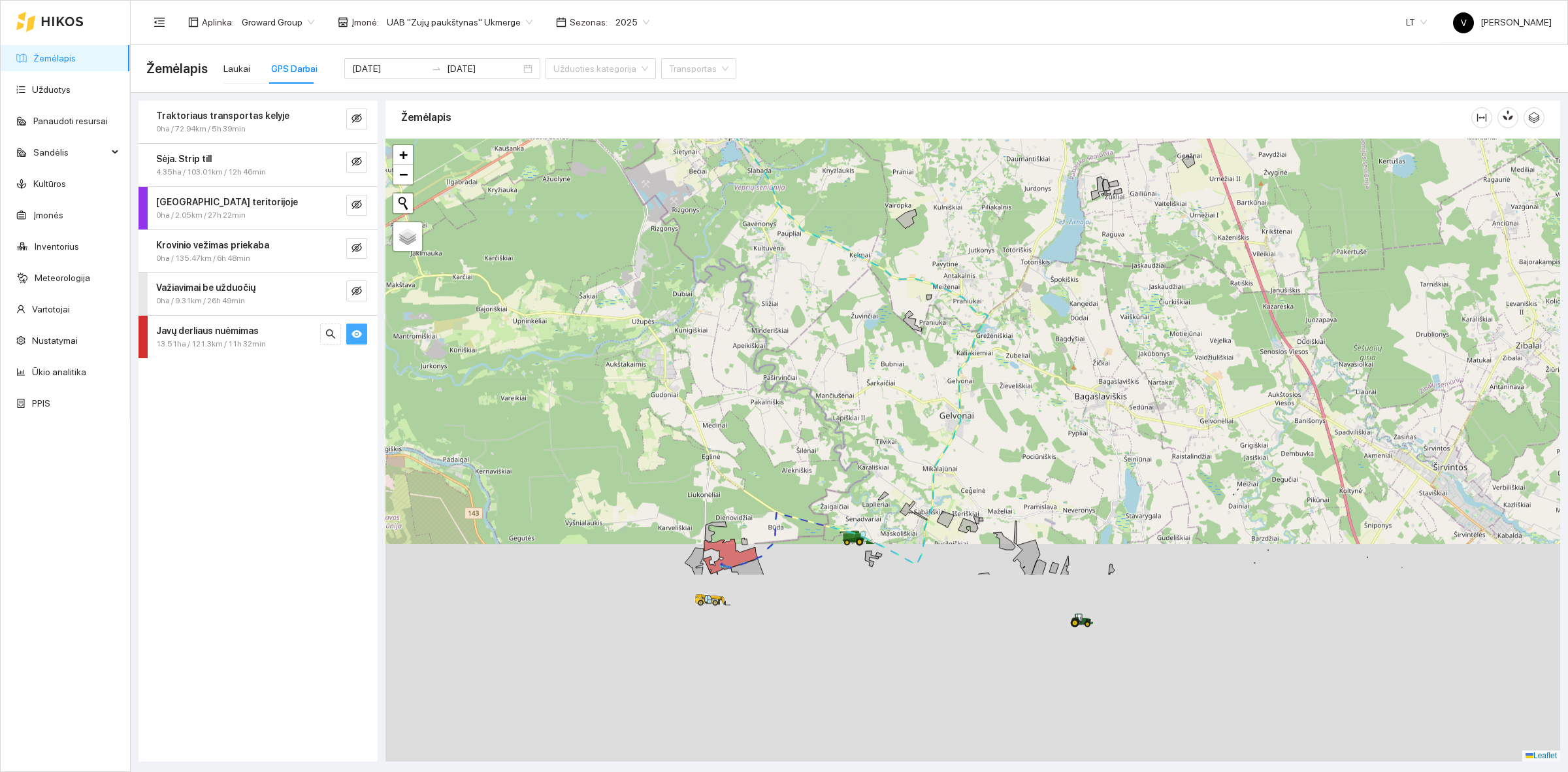
drag, startPoint x: 954, startPoint y: 444, endPoint x: 954, endPoint y: 307, distance: 137.0
click at [955, 304] on div at bounding box center [973, 450] width 1175 height 623
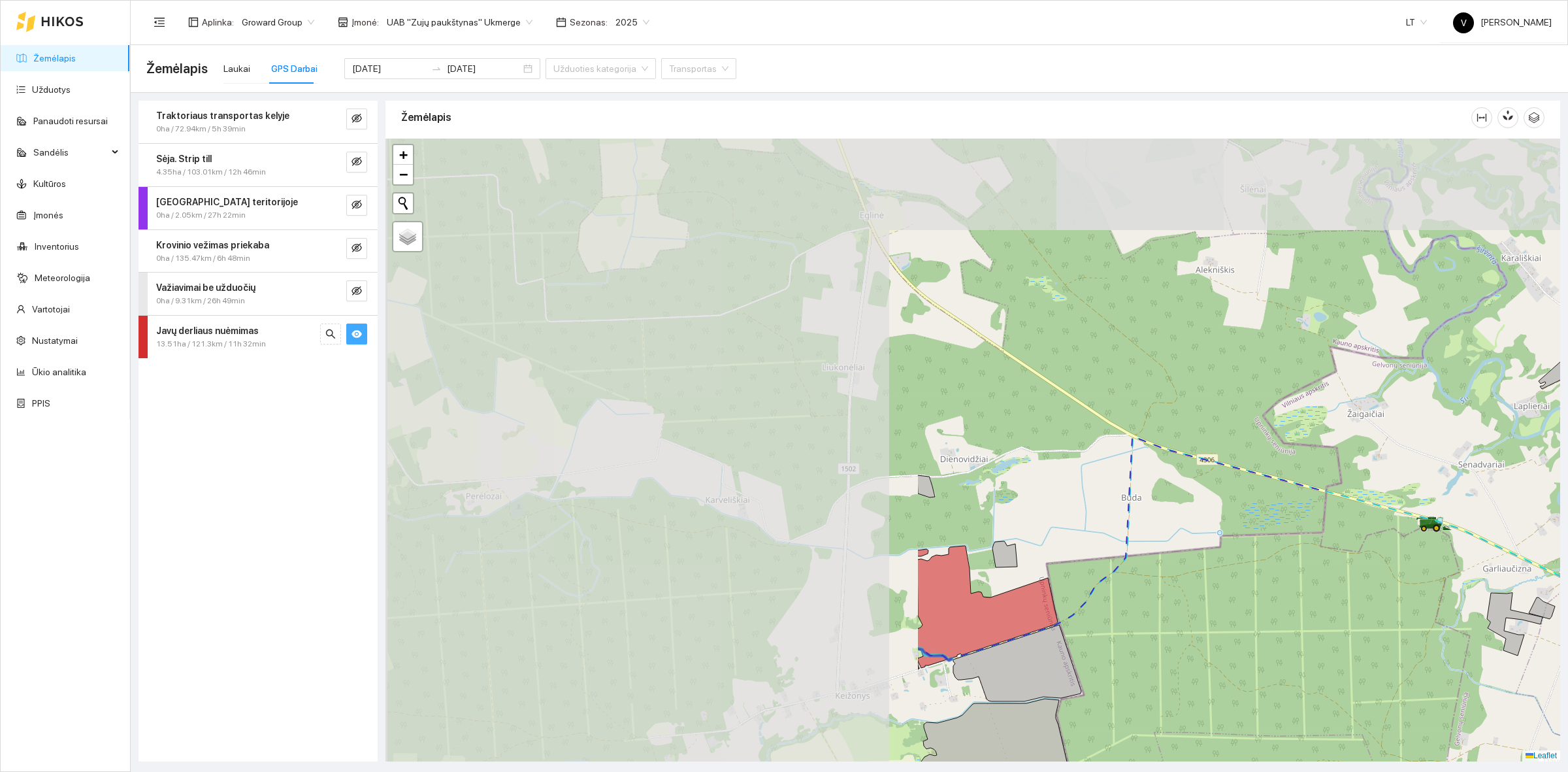
drag, startPoint x: 714, startPoint y: 426, endPoint x: 1282, endPoint y: 566, distance: 585.0
click at [1282, 565] on div at bounding box center [973, 450] width 1175 height 623
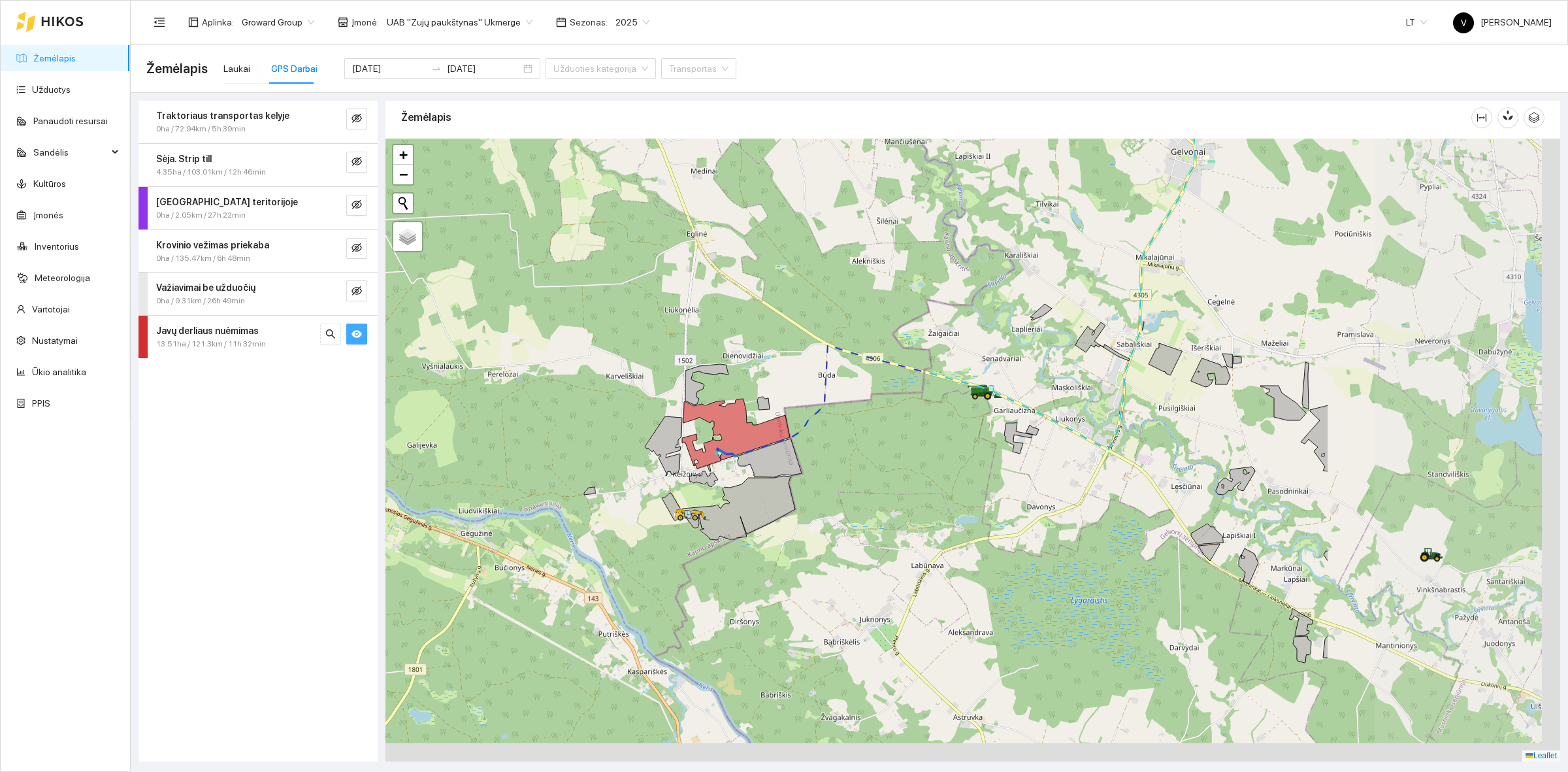
drag, startPoint x: 1173, startPoint y: 402, endPoint x: 774, endPoint y: 239, distance: 431.0
click at [774, 239] on div at bounding box center [973, 450] width 1175 height 623
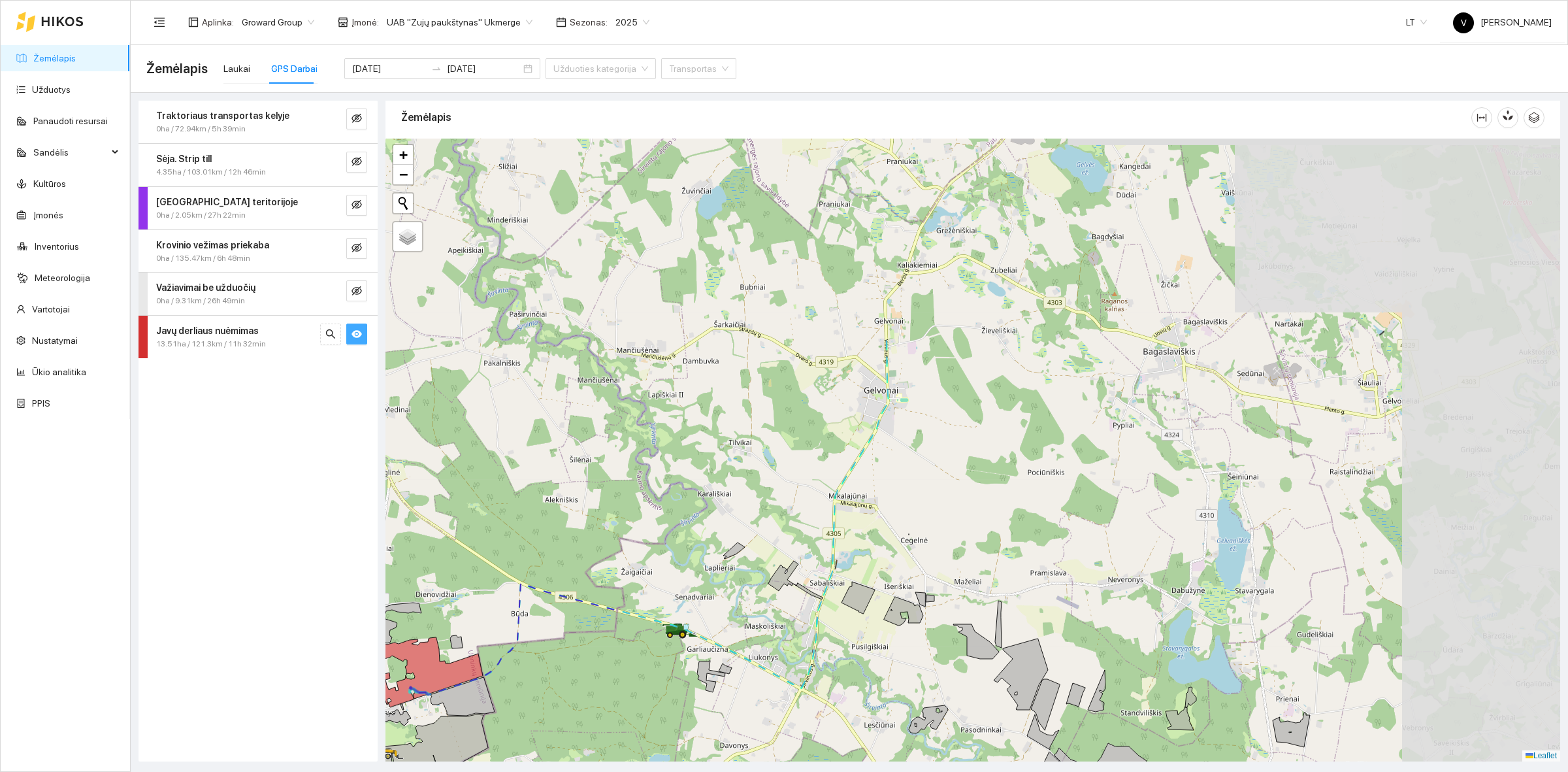
drag, startPoint x: 1170, startPoint y: 284, endPoint x: 912, endPoint y: 547, distance: 368.4
click at [912, 547] on div at bounding box center [973, 450] width 1175 height 623
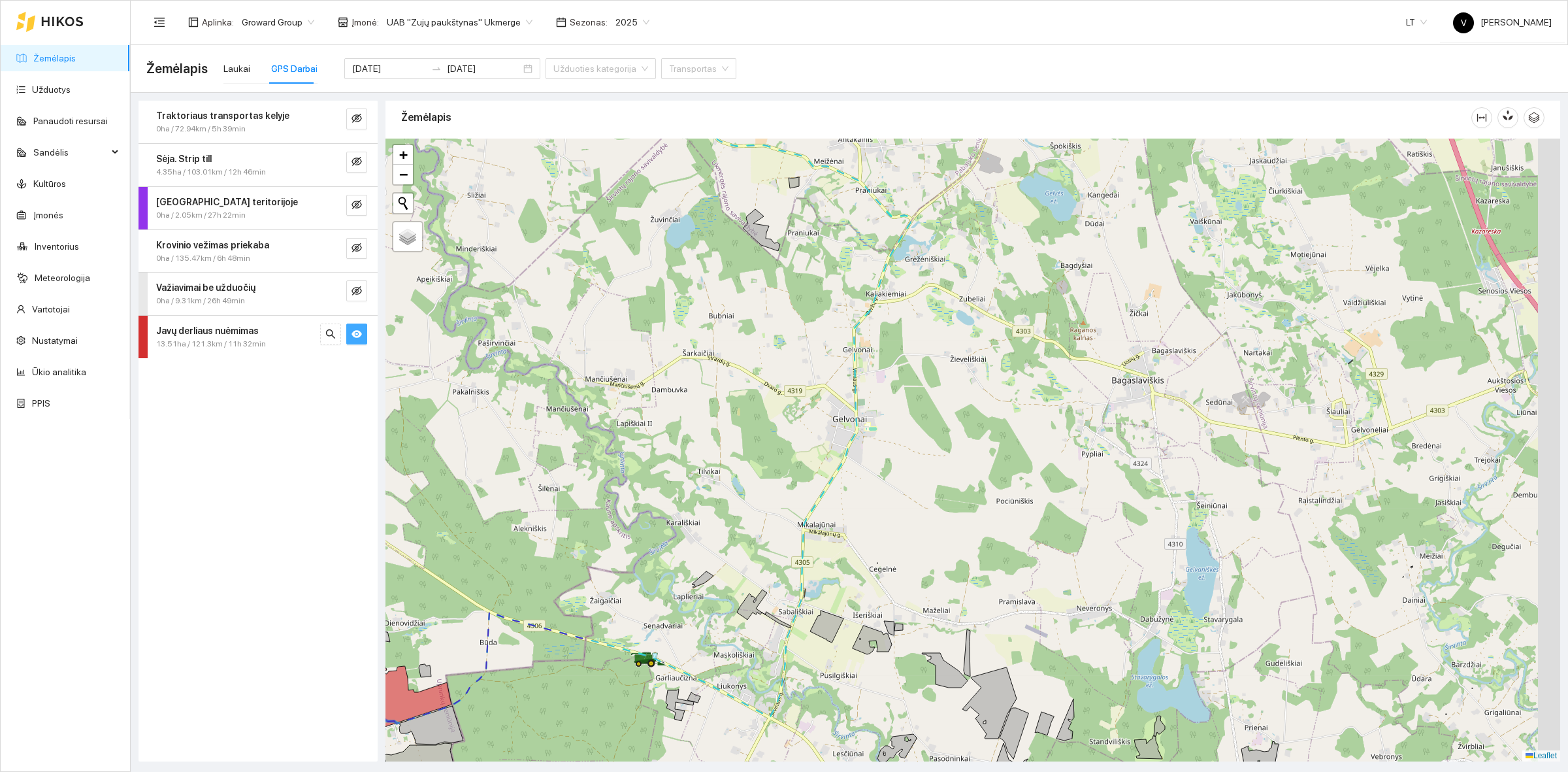
drag, startPoint x: 1007, startPoint y: 358, endPoint x: 982, endPoint y: 381, distance: 34.0
click at [982, 381] on div at bounding box center [973, 450] width 1175 height 623
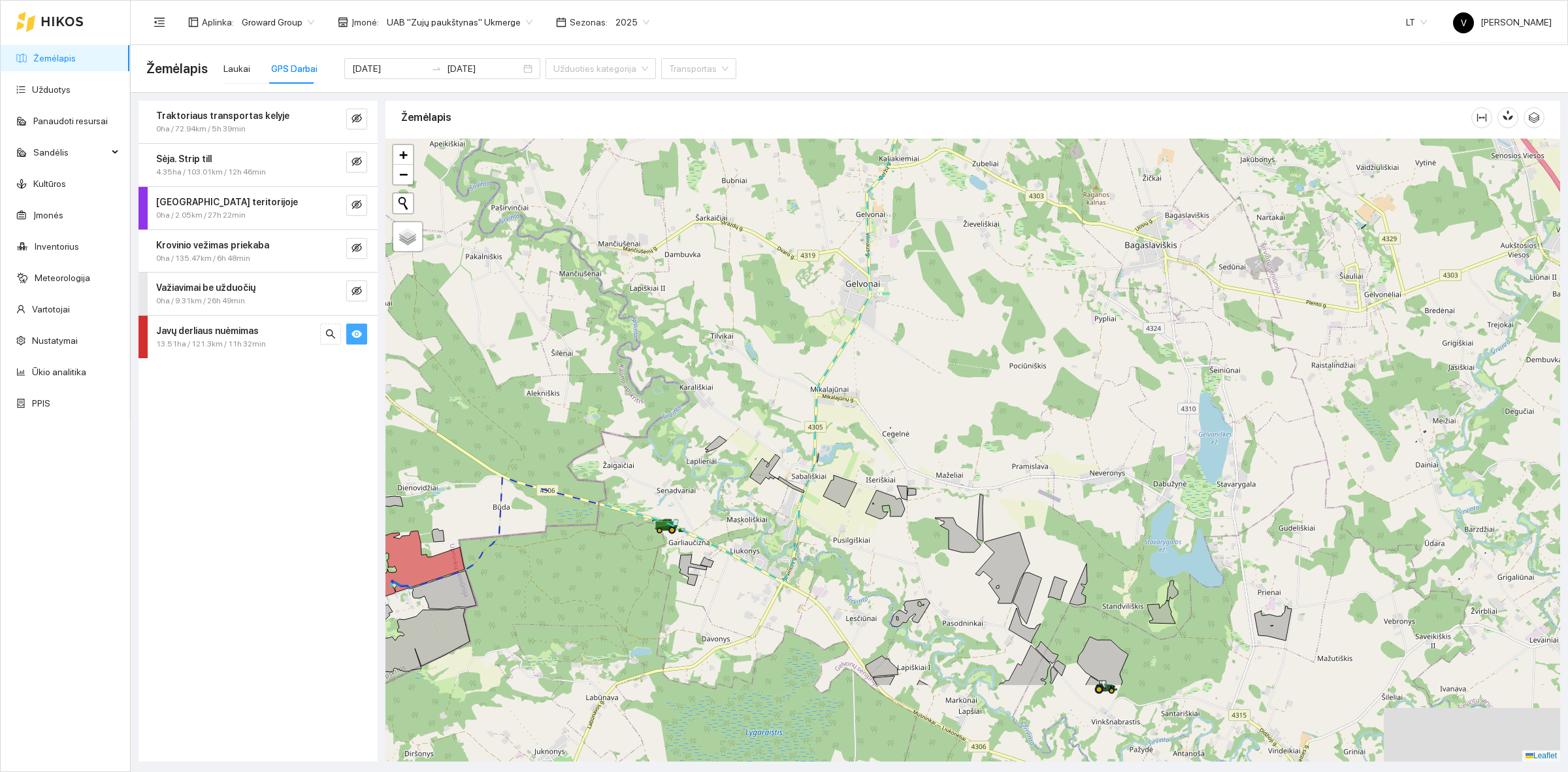
drag, startPoint x: 793, startPoint y: 553, endPoint x: 802, endPoint y: 430, distance: 123.3
click at [802, 435] on div at bounding box center [973, 450] width 1175 height 623
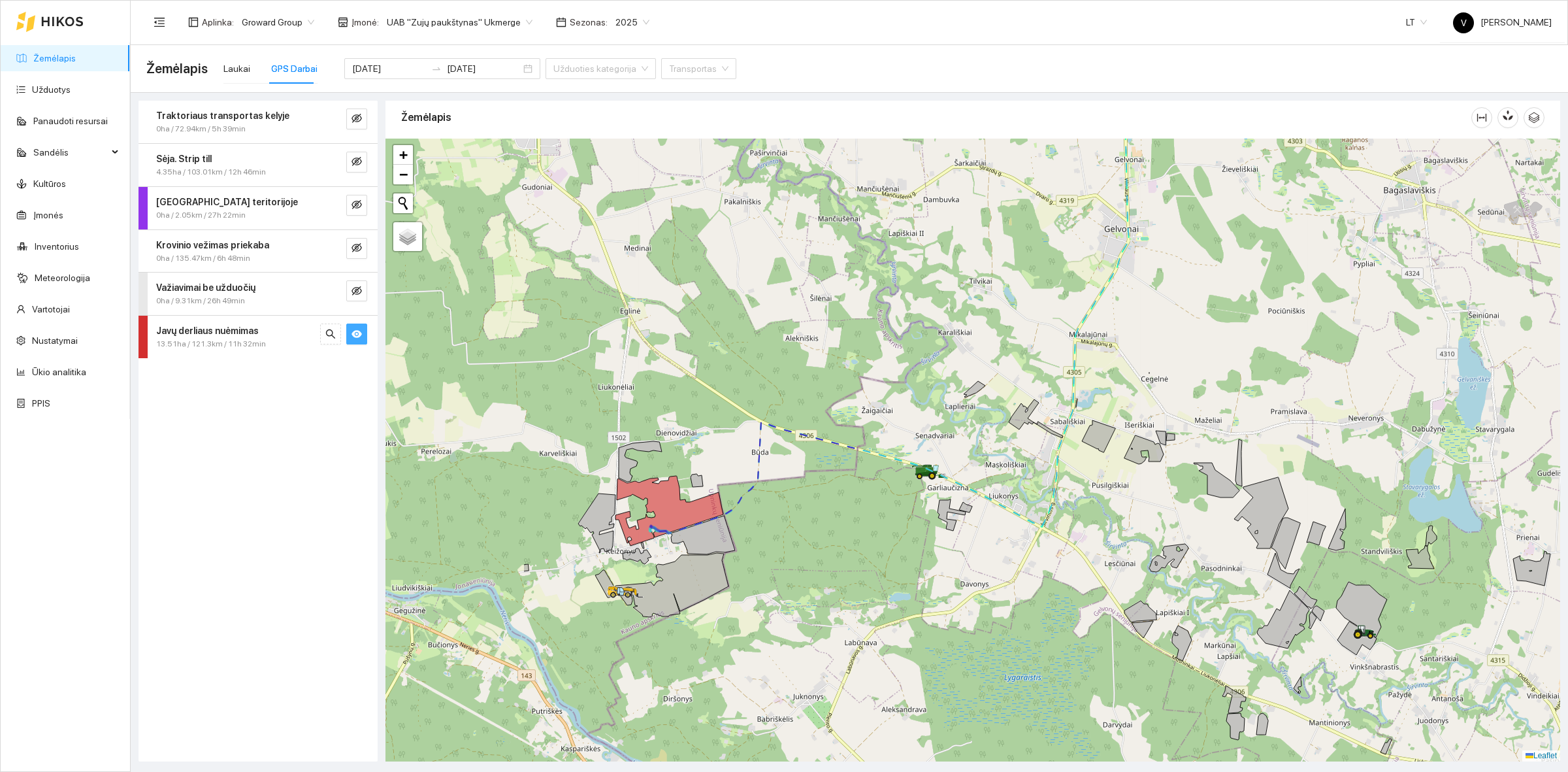
drag, startPoint x: 775, startPoint y: 462, endPoint x: 941, endPoint y: 516, distance: 174.6
click at [941, 516] on icon at bounding box center [951, 515] width 28 height 31
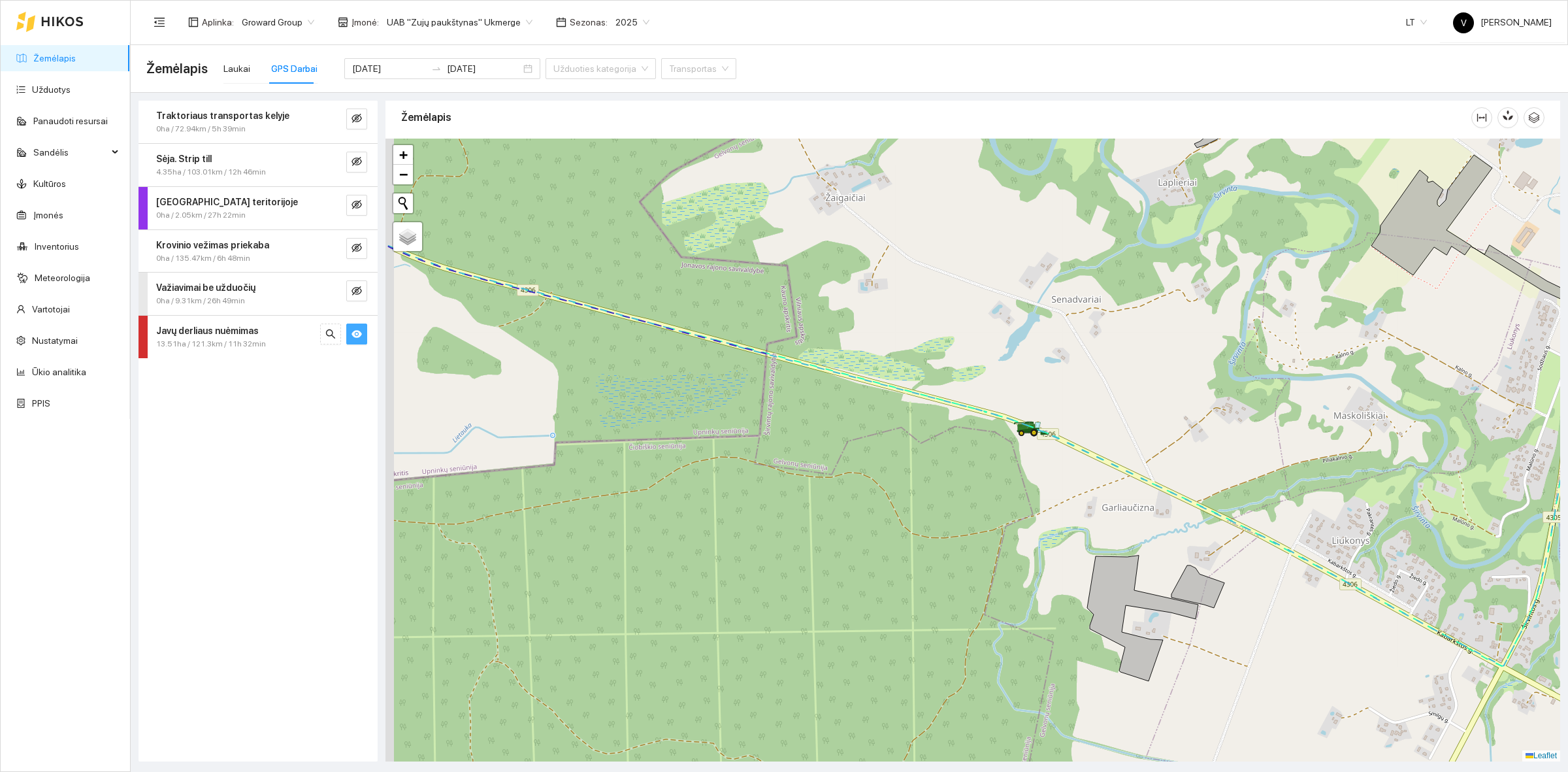
drag, startPoint x: 886, startPoint y: 452, endPoint x: 949, endPoint y: 465, distance: 64.3
click at [949, 465] on div at bounding box center [973, 450] width 1175 height 623
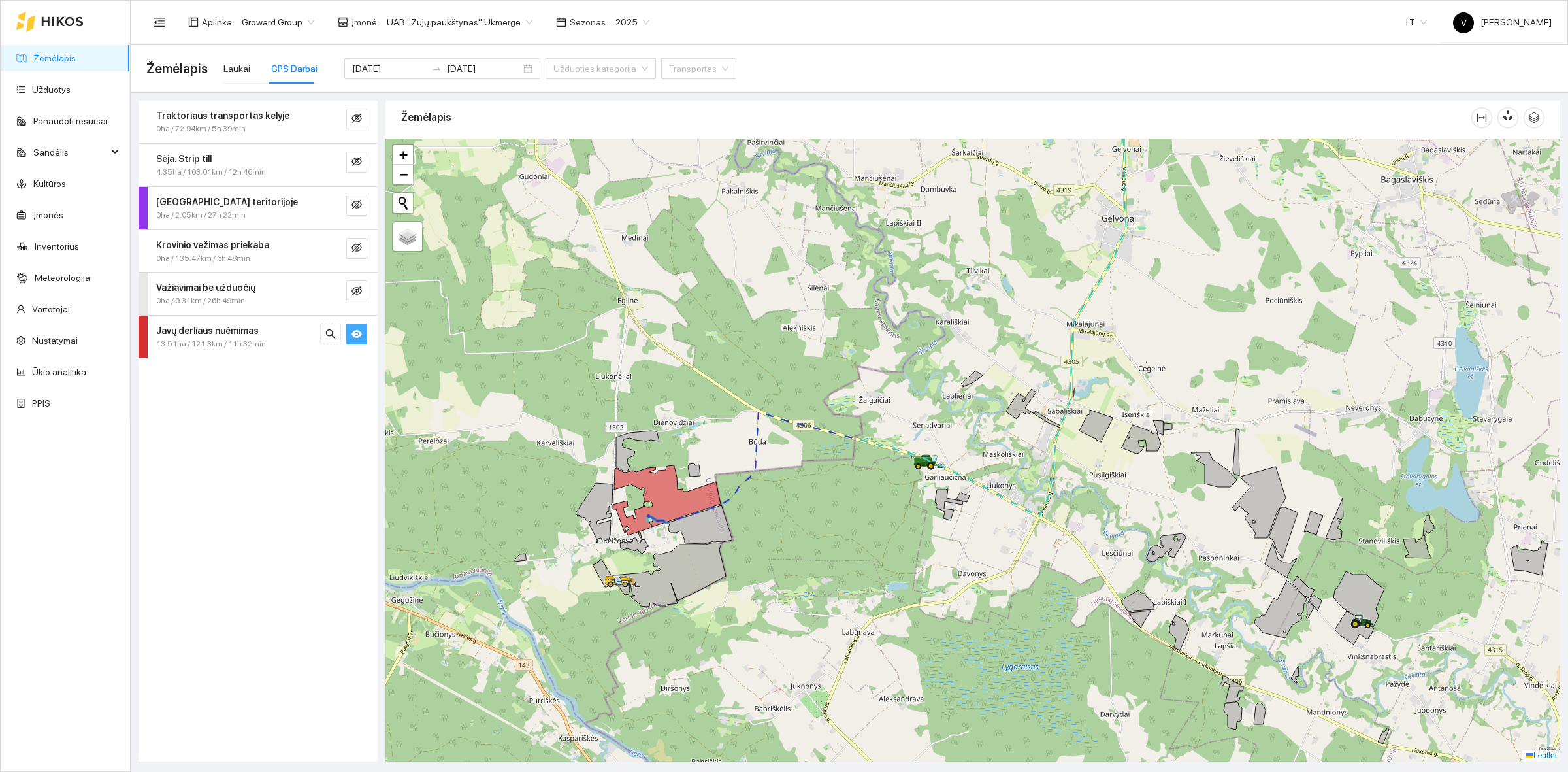
drag, startPoint x: 965, startPoint y: 526, endPoint x: 921, endPoint y: 533, distance: 44.6
click at [921, 533] on div at bounding box center [973, 450] width 1175 height 623
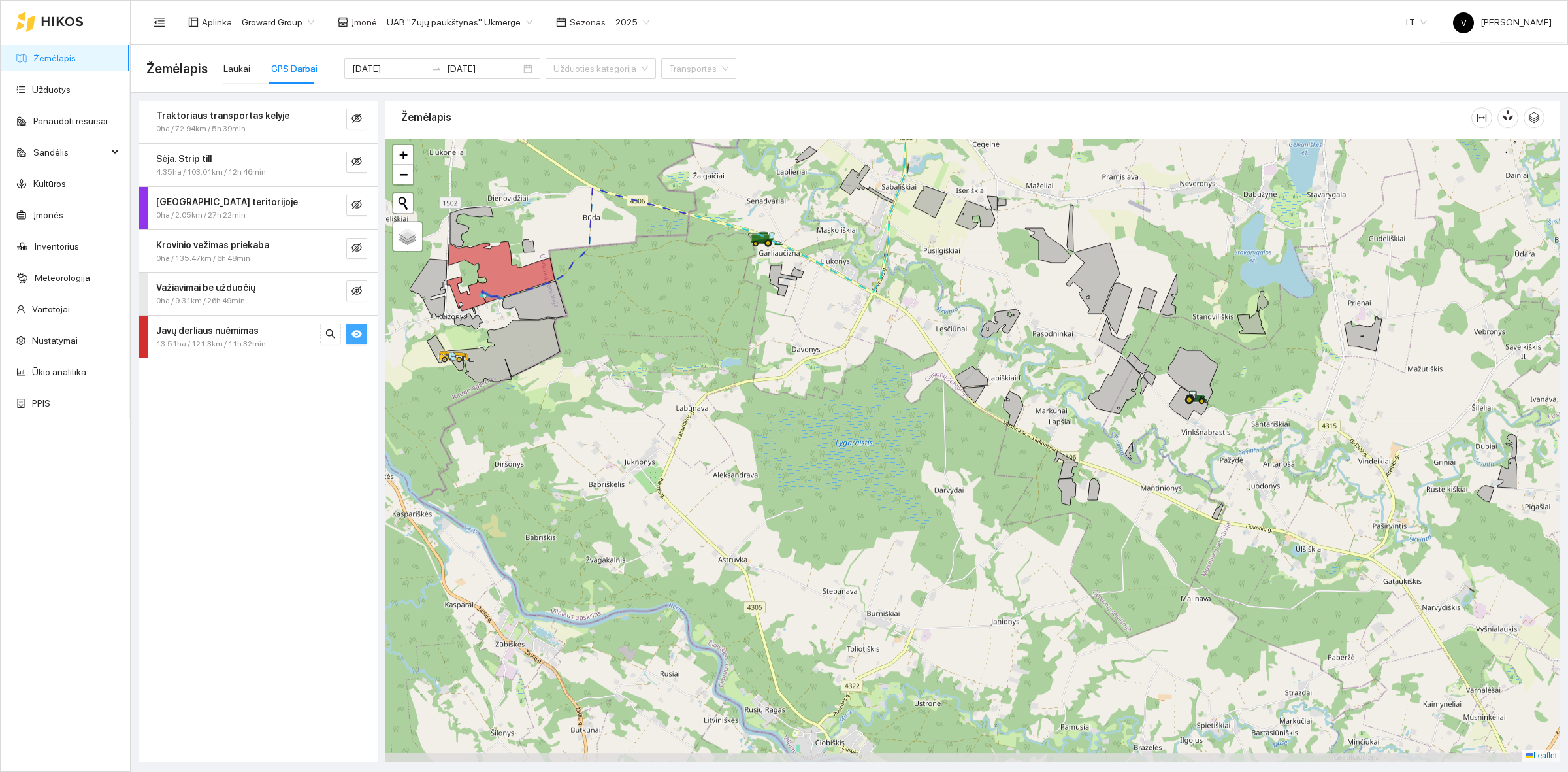
drag, startPoint x: 910, startPoint y: 511, endPoint x: 748, endPoint y: 323, distance: 248.2
click at [748, 323] on div at bounding box center [973, 450] width 1175 height 623
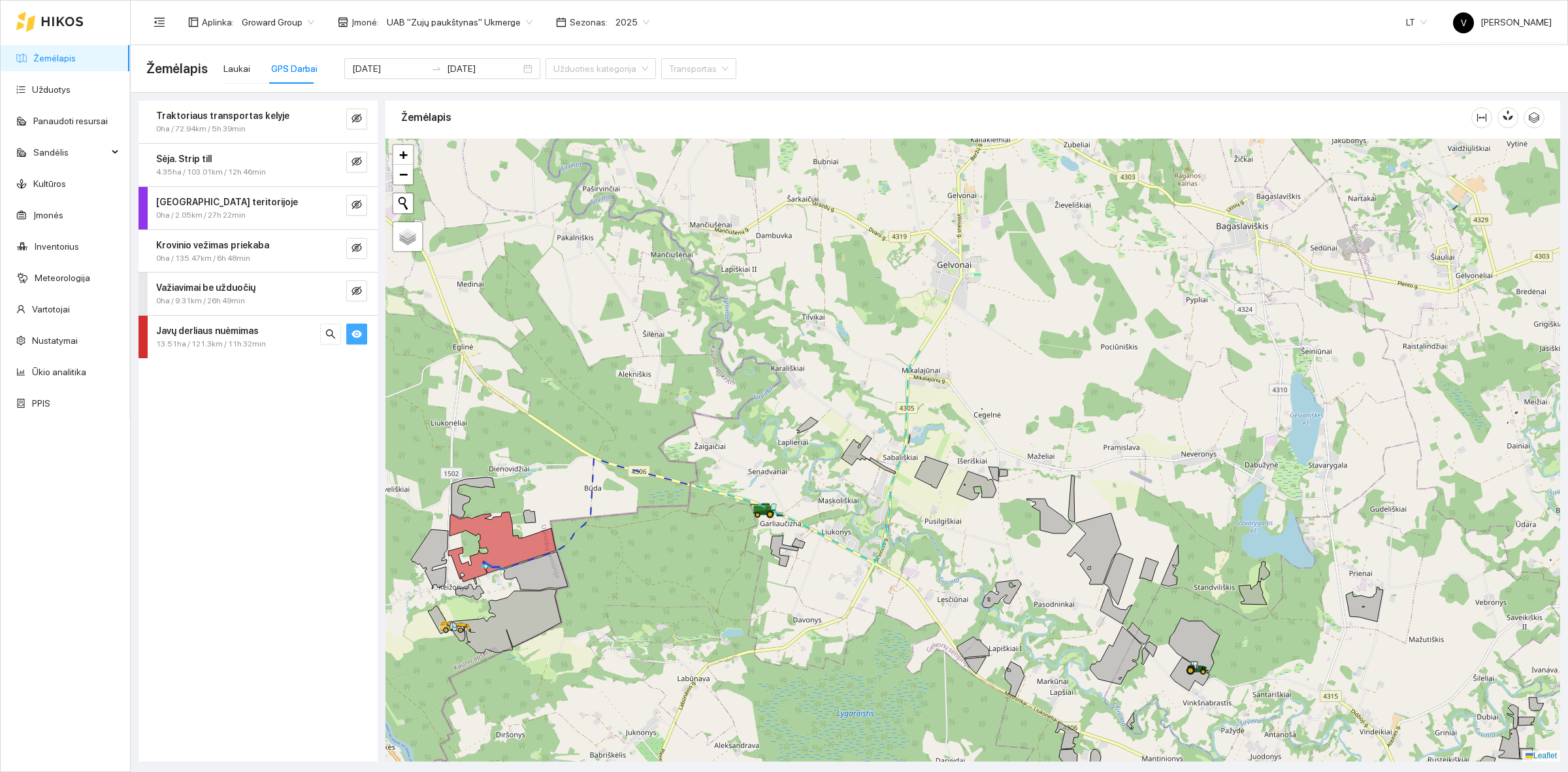
drag, startPoint x: 925, startPoint y: 324, endPoint x: 926, endPoint y: 592, distance: 268.0
click at [926, 592] on div at bounding box center [973, 450] width 1175 height 623
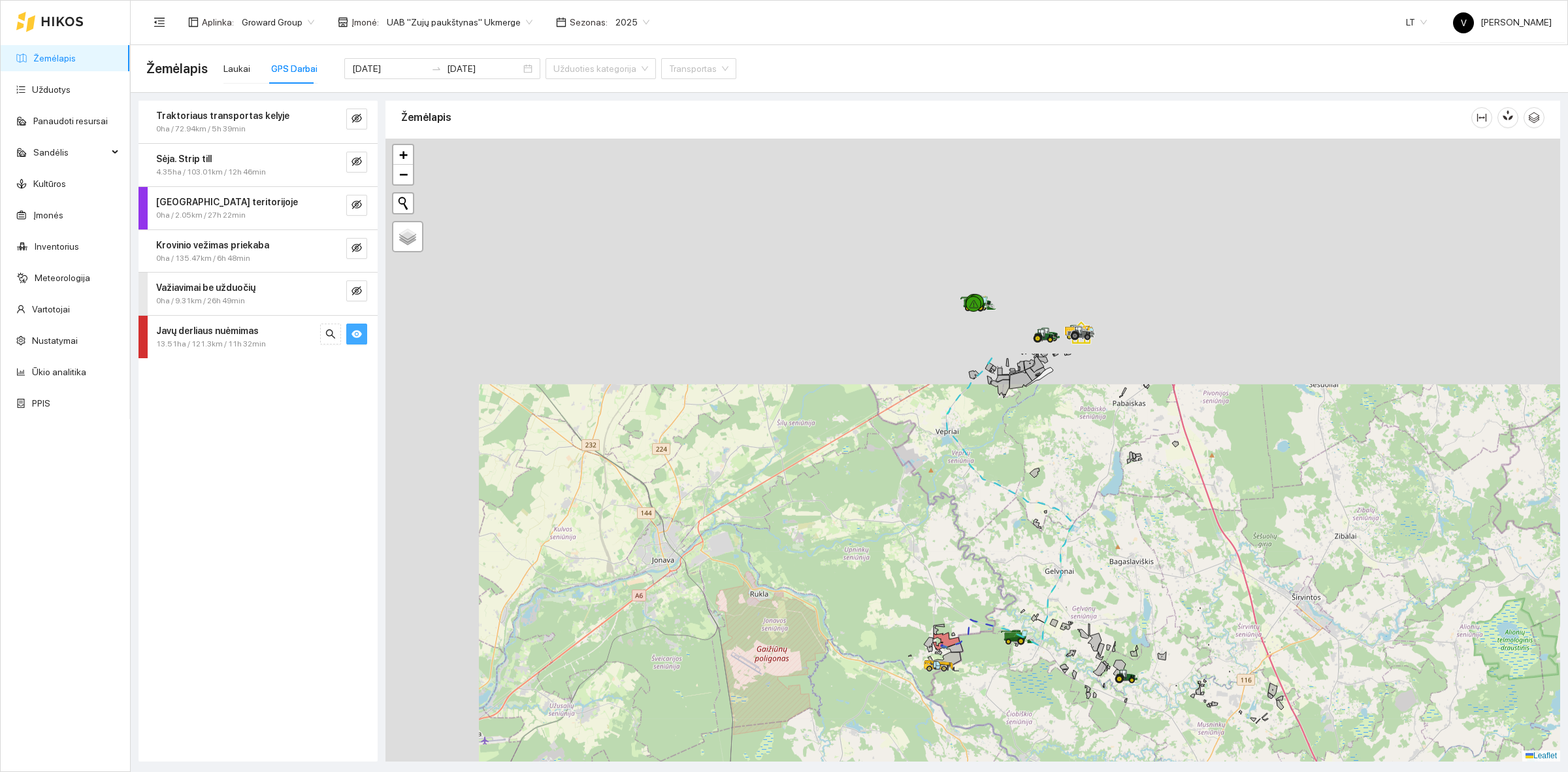
drag, startPoint x: 754, startPoint y: 184, endPoint x: 894, endPoint y: 518, distance: 362.2
click at [903, 512] on div at bounding box center [973, 450] width 1175 height 623
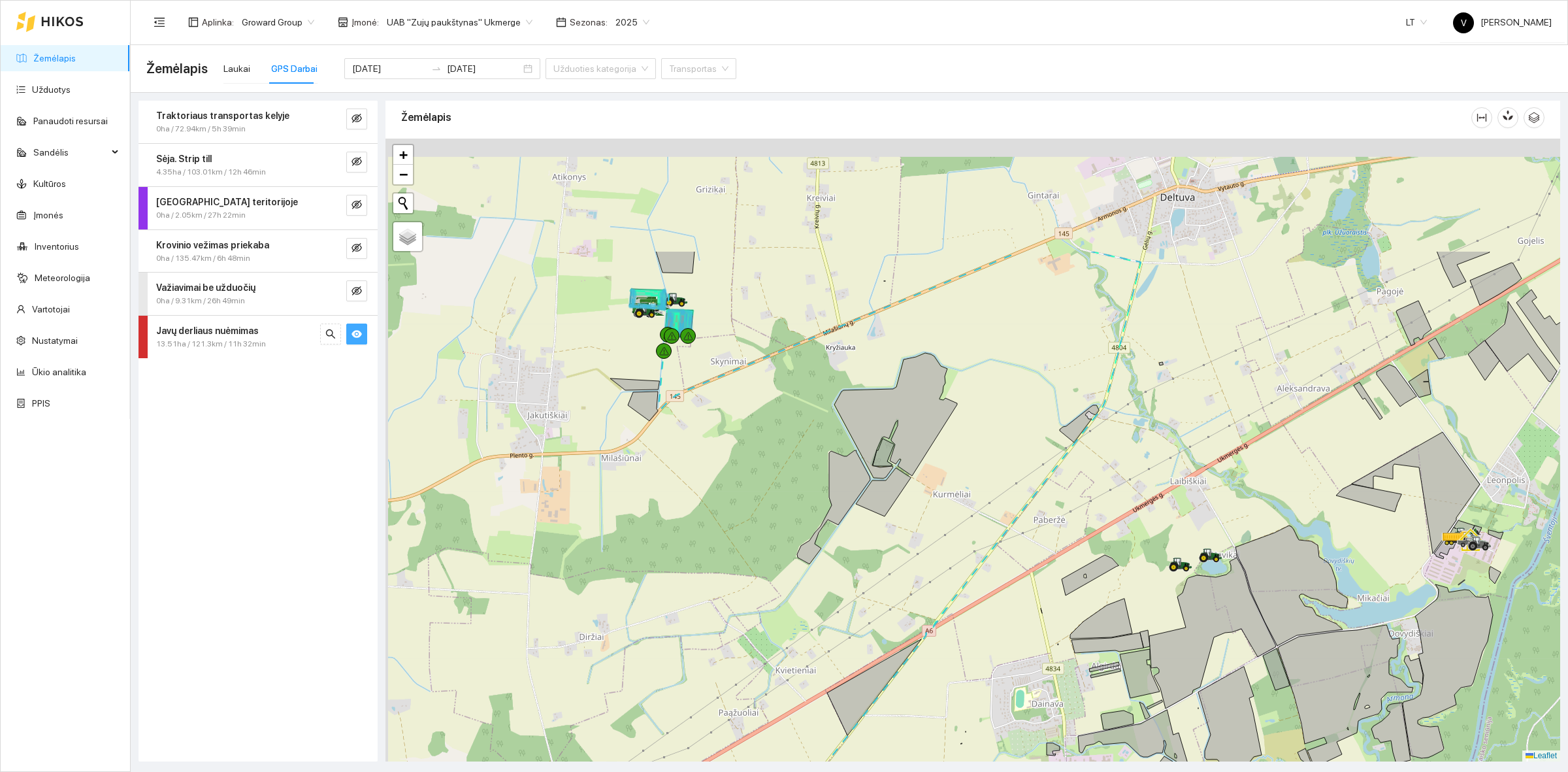
drag, startPoint x: 857, startPoint y: 296, endPoint x: 977, endPoint y: 565, distance: 294.6
click at [1001, 569] on div at bounding box center [973, 450] width 1175 height 623
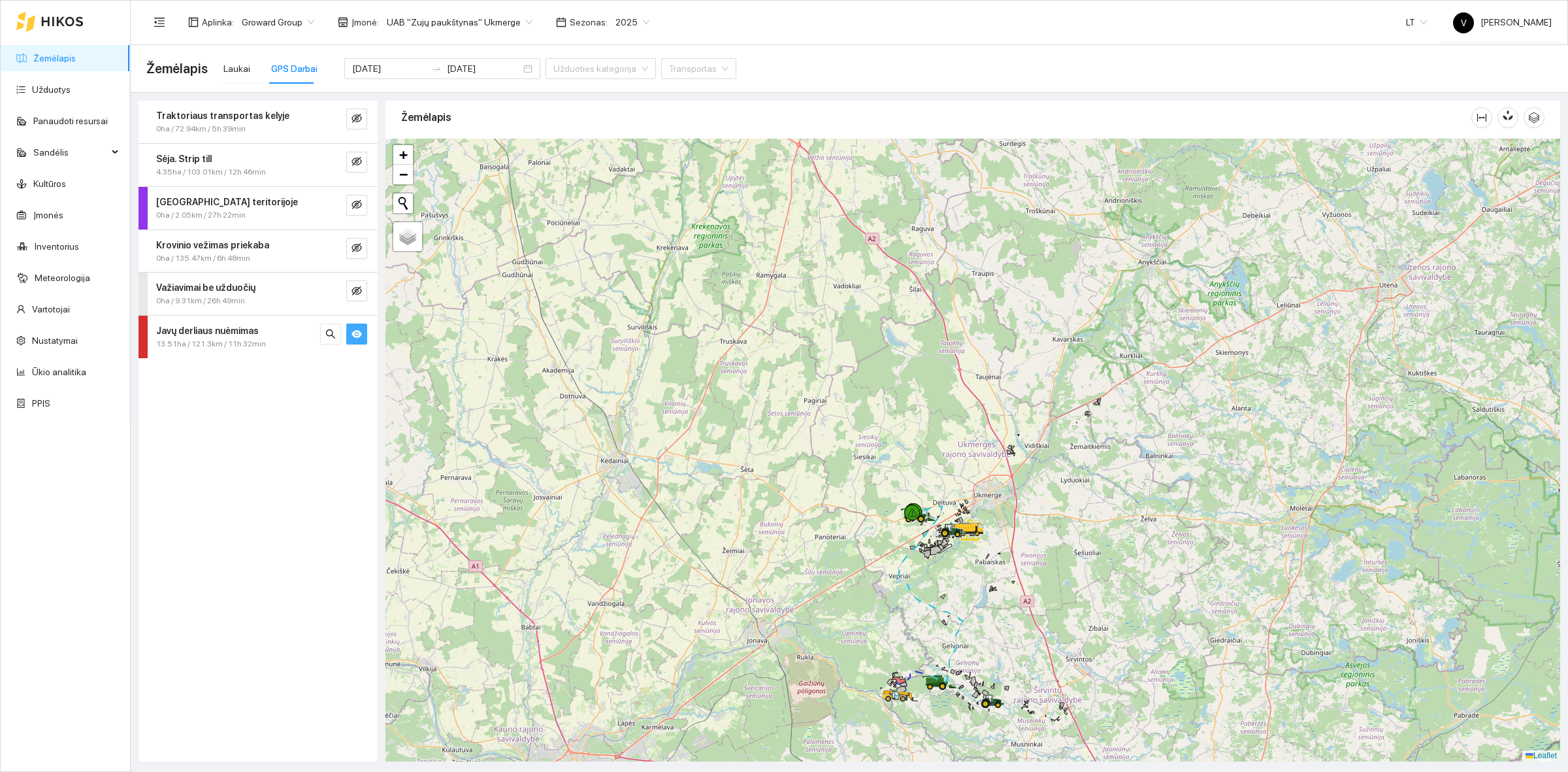
drag, startPoint x: 989, startPoint y: 383, endPoint x: 990, endPoint y: 478, distance: 95.0
click at [990, 477] on div at bounding box center [973, 450] width 1175 height 623
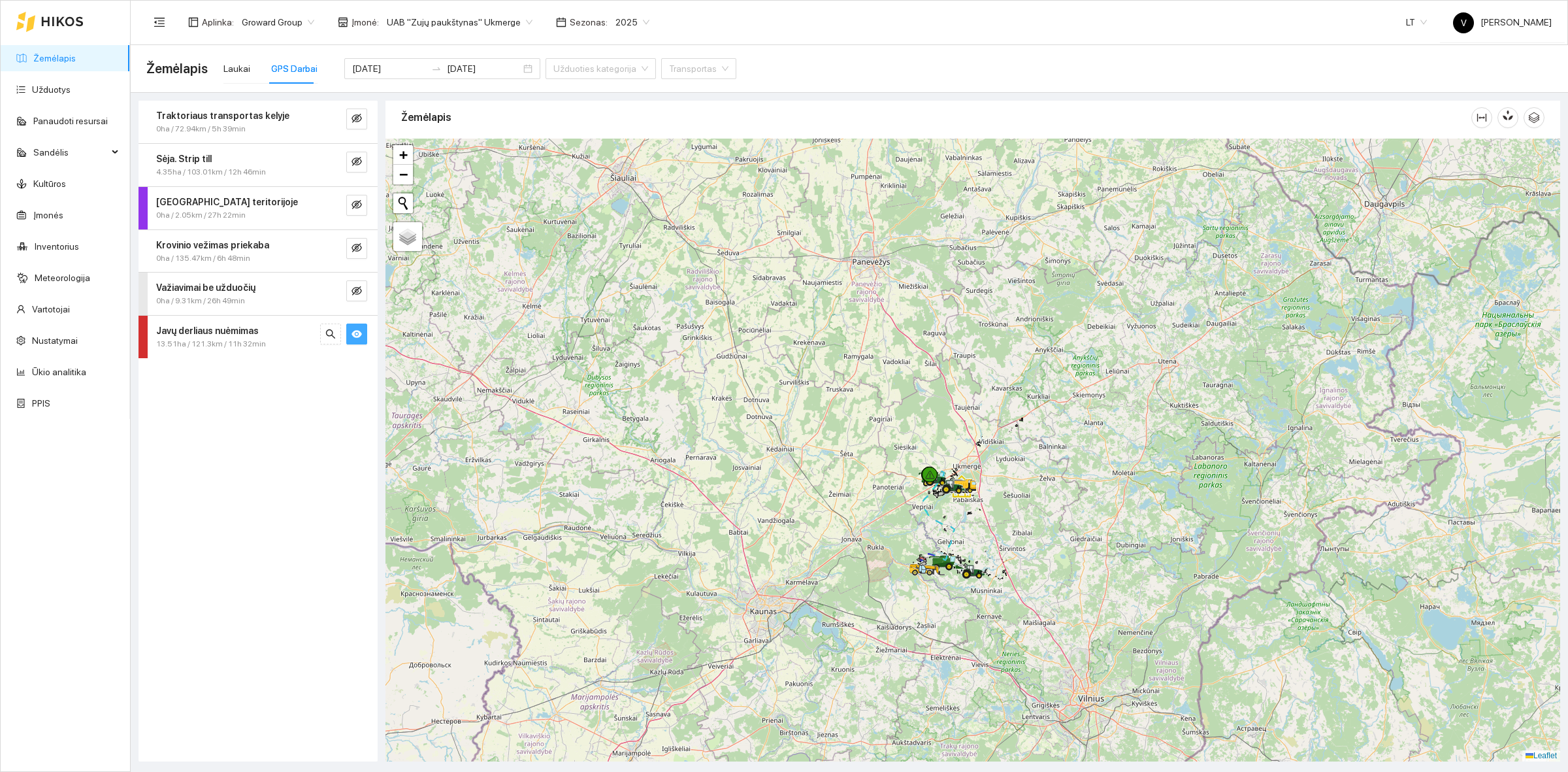
drag, startPoint x: 799, startPoint y: 319, endPoint x: 740, endPoint y: 171, distance: 159.3
click at [796, 210] on div at bounding box center [973, 450] width 1175 height 623
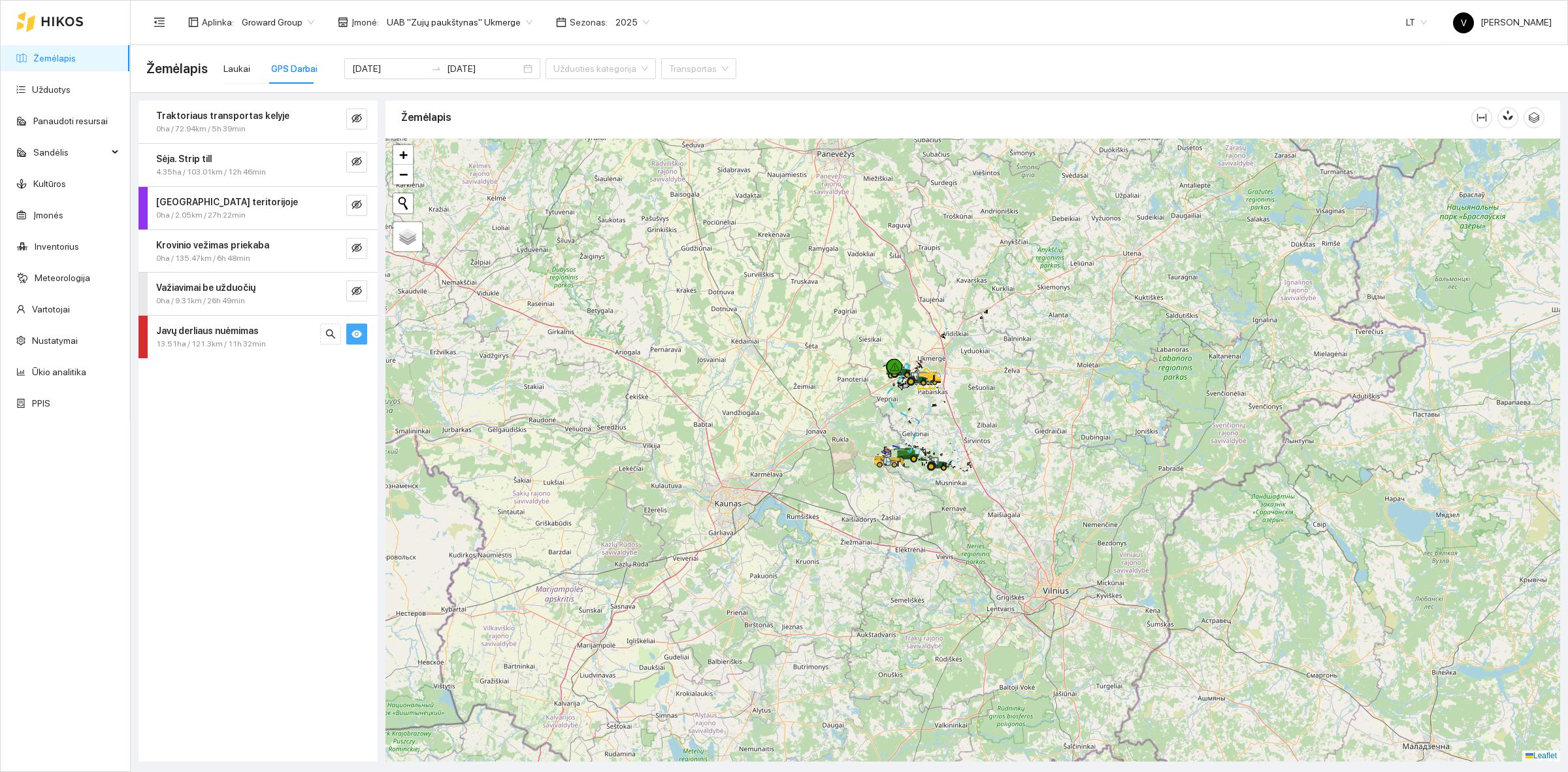
click at [477, 23] on span "UAB "Zujų paukštynas" Ukmerge" at bounding box center [460, 22] width 146 height 20
click at [461, 49] on div "Visos" at bounding box center [453, 47] width 142 height 15
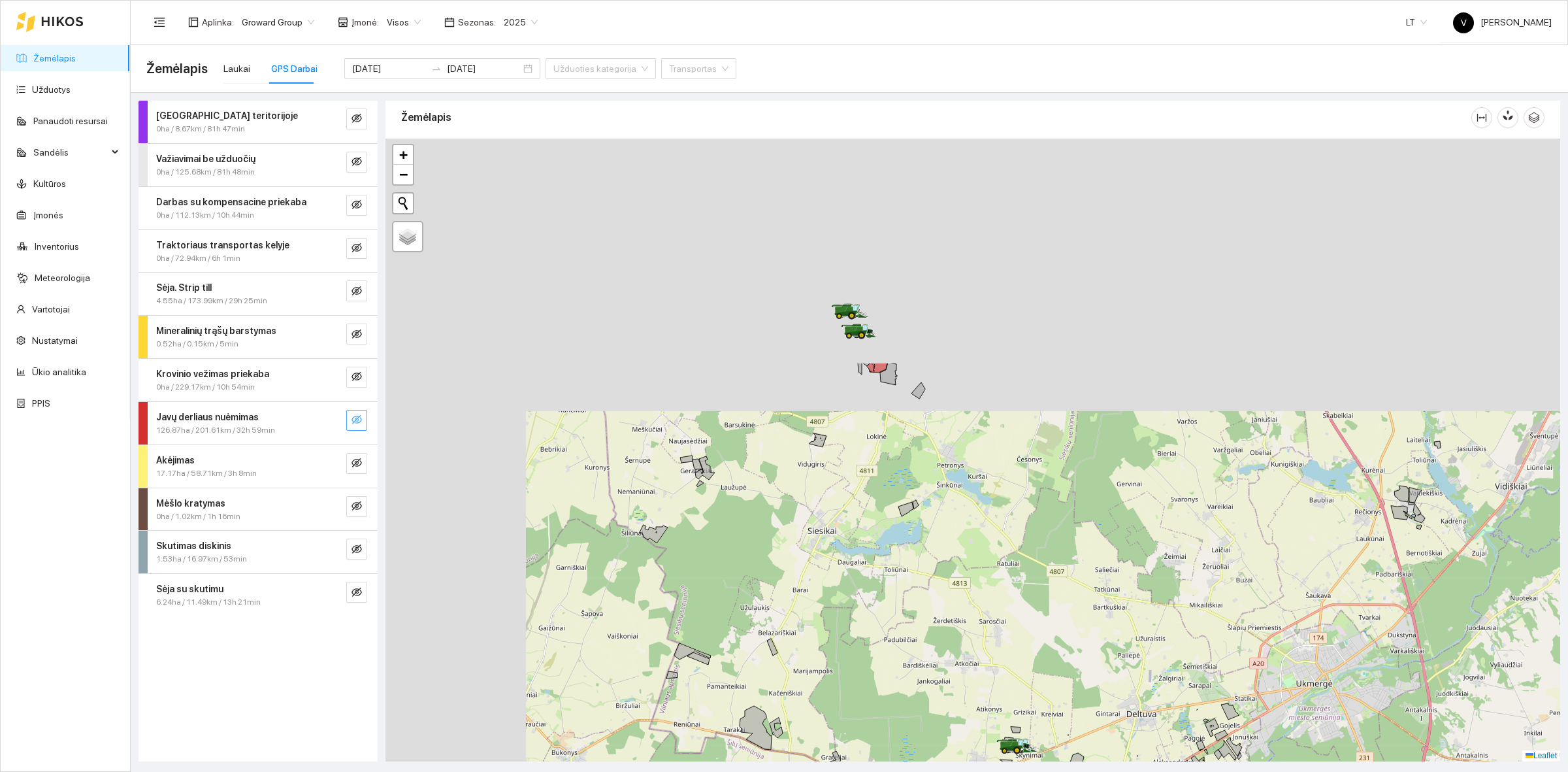
drag, startPoint x: 887, startPoint y: 408, endPoint x: 1069, endPoint y: 553, distance: 232.7
click at [1069, 553] on div at bounding box center [973, 450] width 1175 height 623
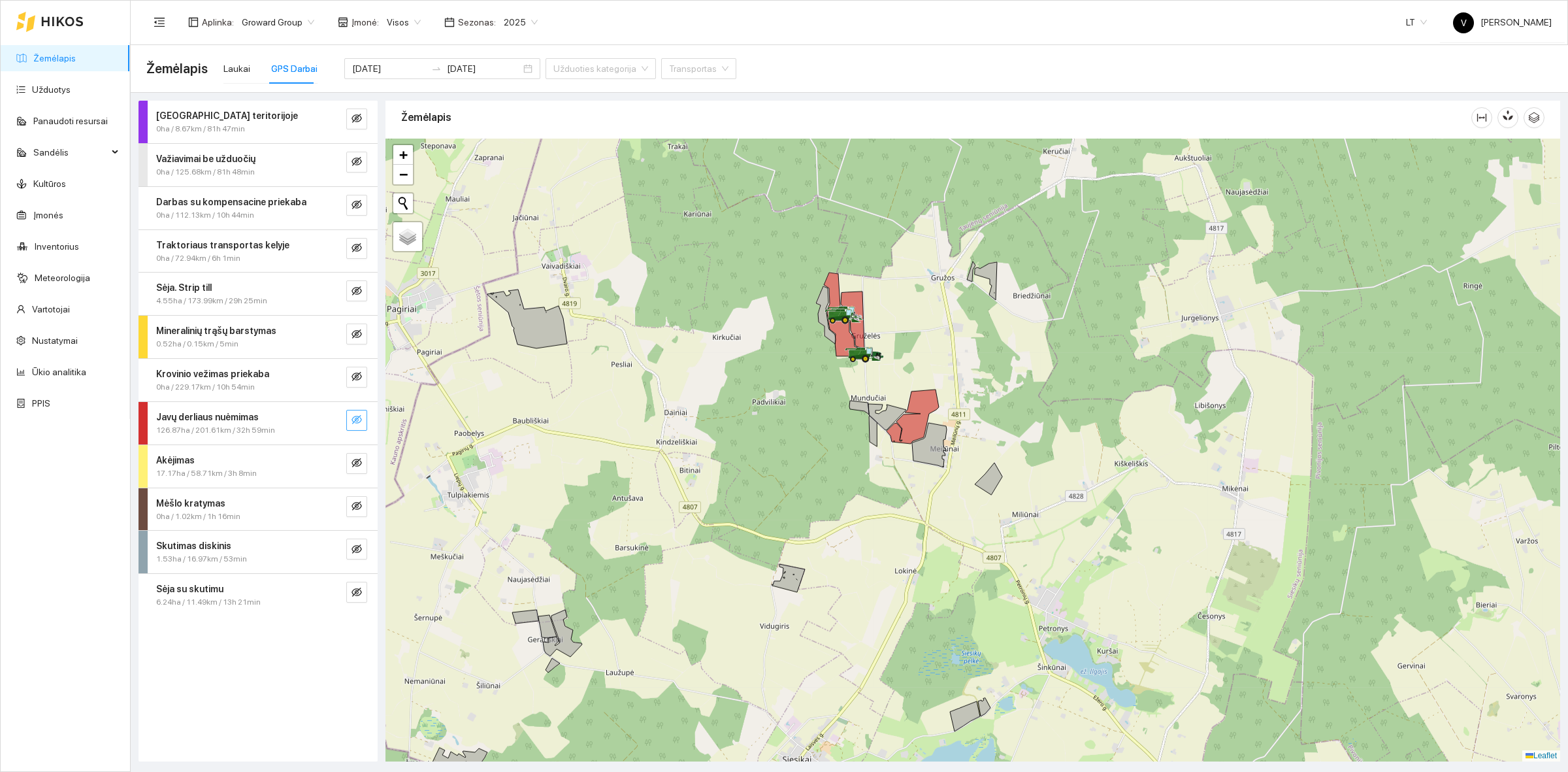
drag, startPoint x: 899, startPoint y: 306, endPoint x: 923, endPoint y: 355, distance: 54.6
click at [923, 355] on div at bounding box center [973, 450] width 1175 height 623
click at [356, 415] on icon "eye-invisible" at bounding box center [356, 420] width 10 height 10
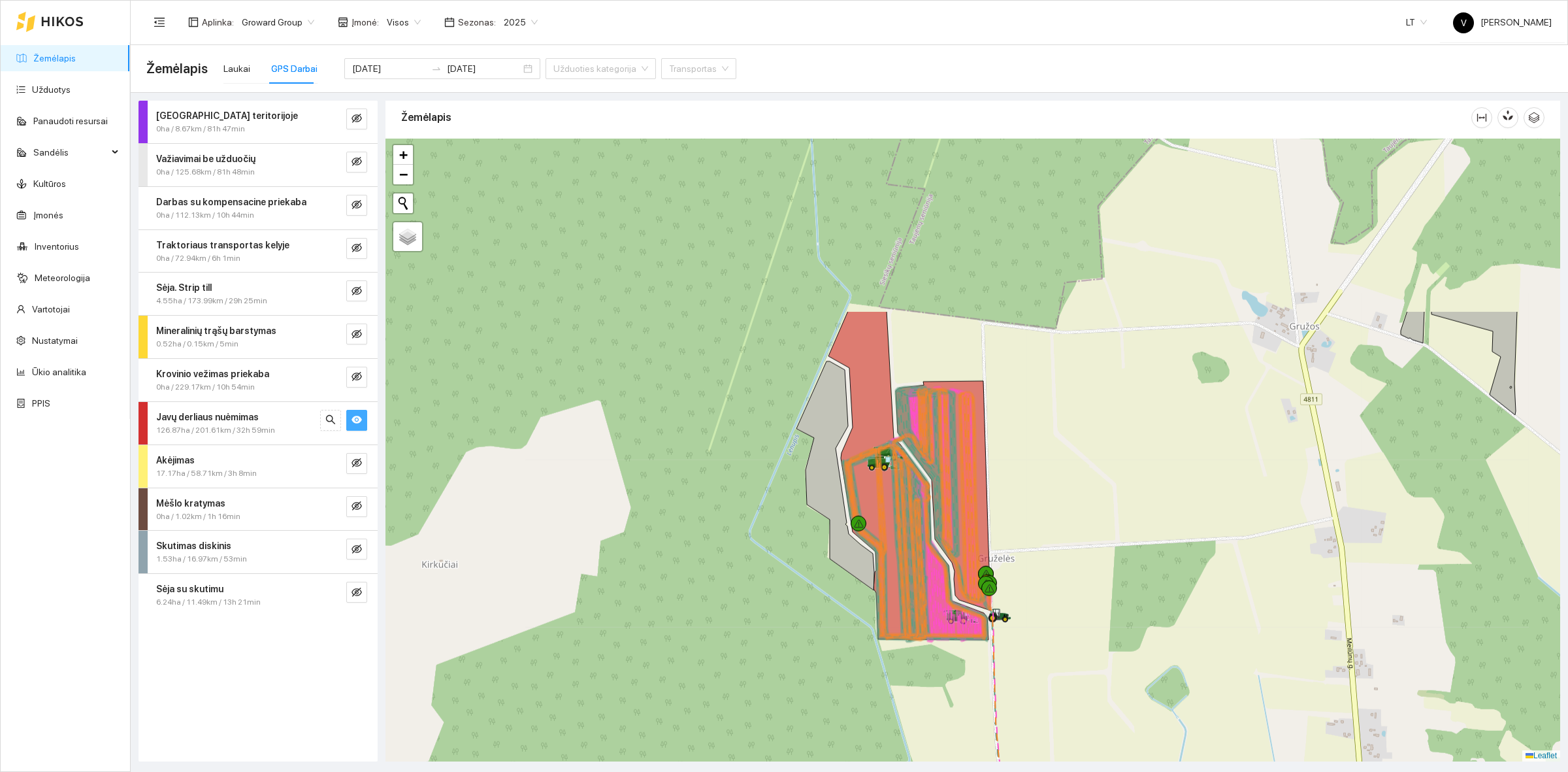
drag, startPoint x: 1111, startPoint y: 252, endPoint x: 1153, endPoint y: 487, distance: 238.7
click at [1153, 487] on div at bounding box center [973, 450] width 1175 height 623
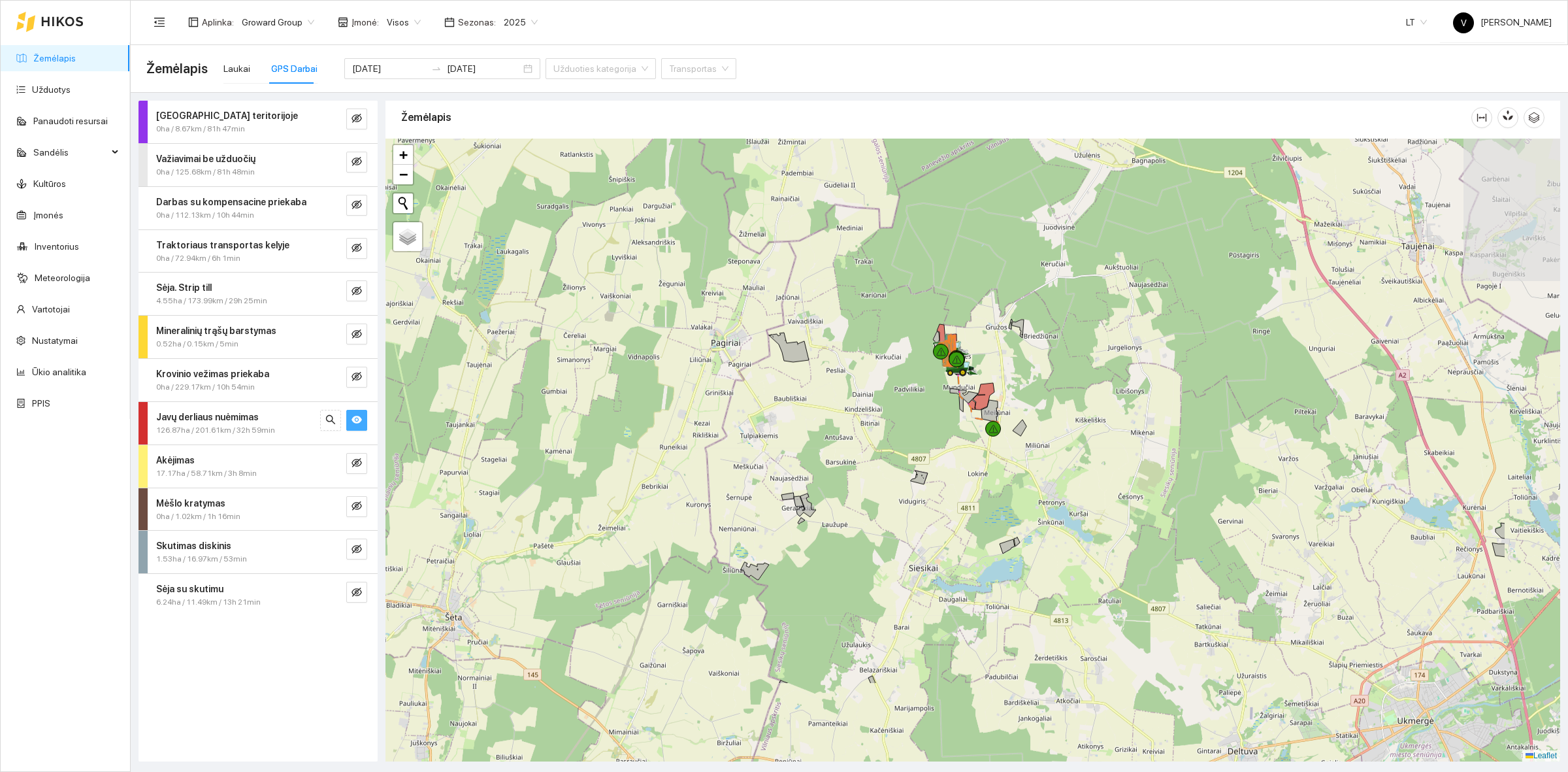
drag, startPoint x: 1063, startPoint y: 414, endPoint x: 1068, endPoint y: 520, distance: 106.1
click at [1068, 520] on div at bounding box center [973, 450] width 1175 height 623
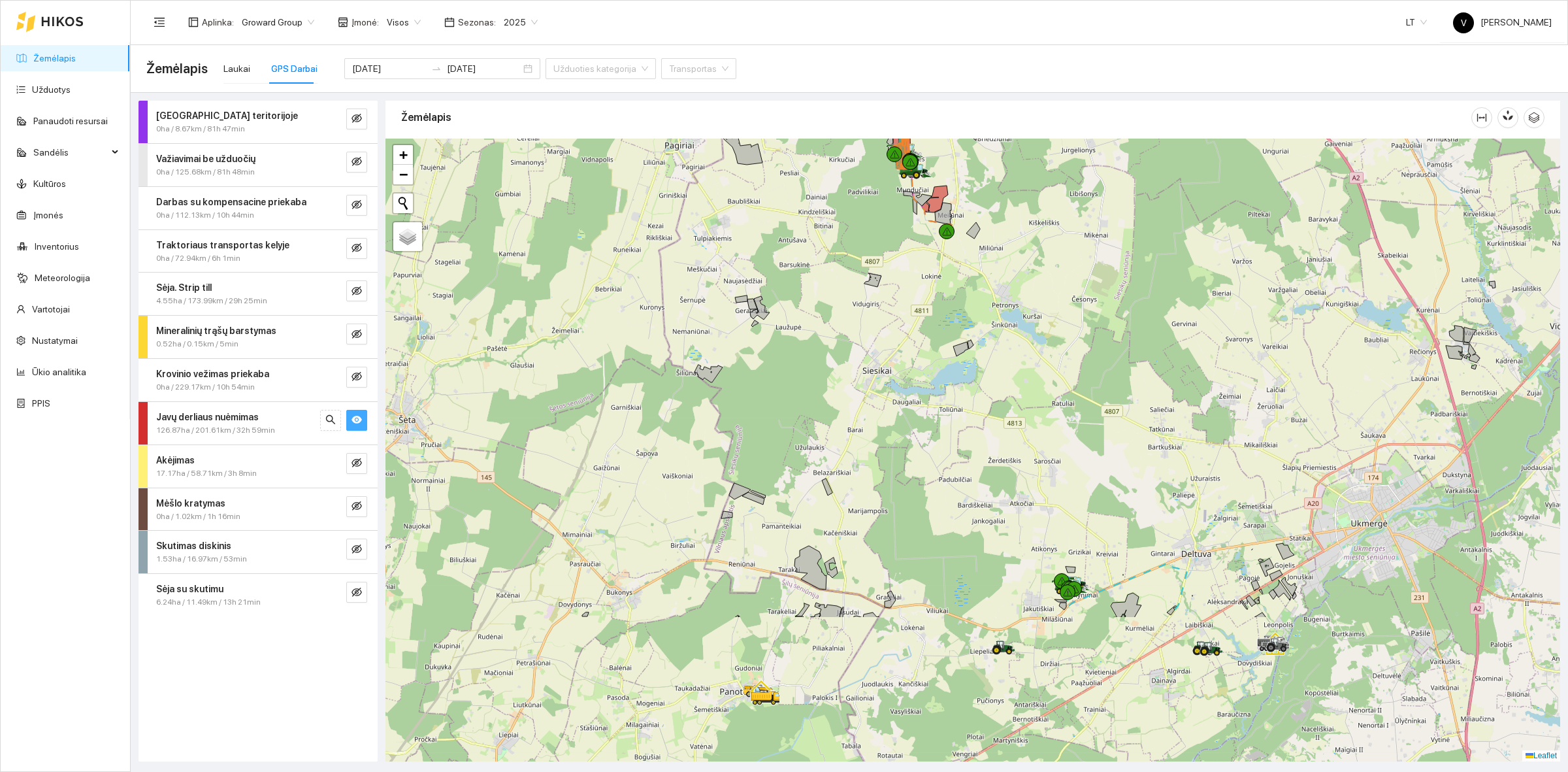
drag, startPoint x: 1031, startPoint y: 584, endPoint x: 979, endPoint y: 376, distance: 214.4
click at [979, 376] on div at bounding box center [973, 450] width 1175 height 623
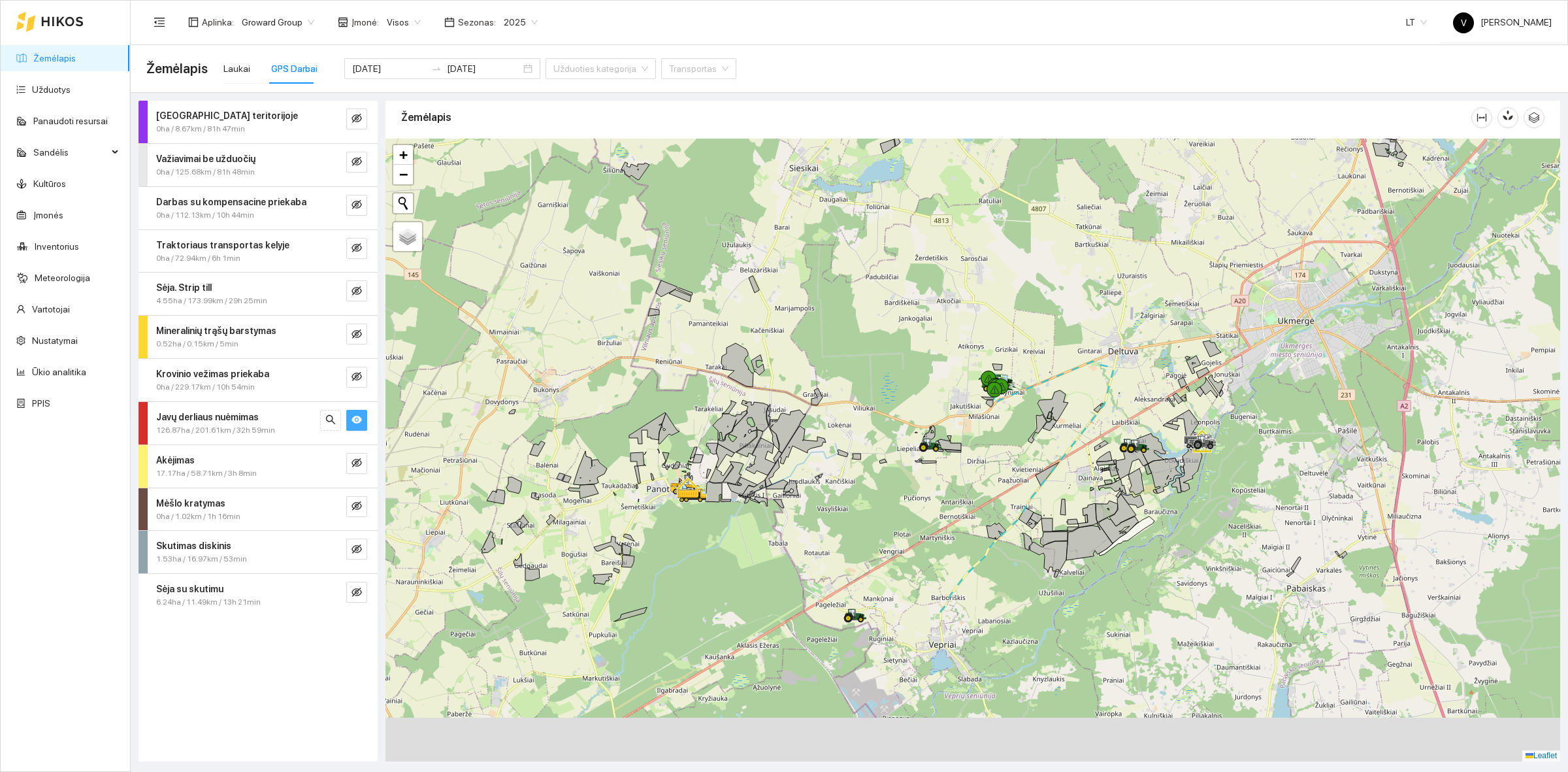
drag, startPoint x: 1037, startPoint y: 543, endPoint x: 963, endPoint y: 338, distance: 217.9
click at [963, 338] on div at bounding box center [973, 450] width 1175 height 623
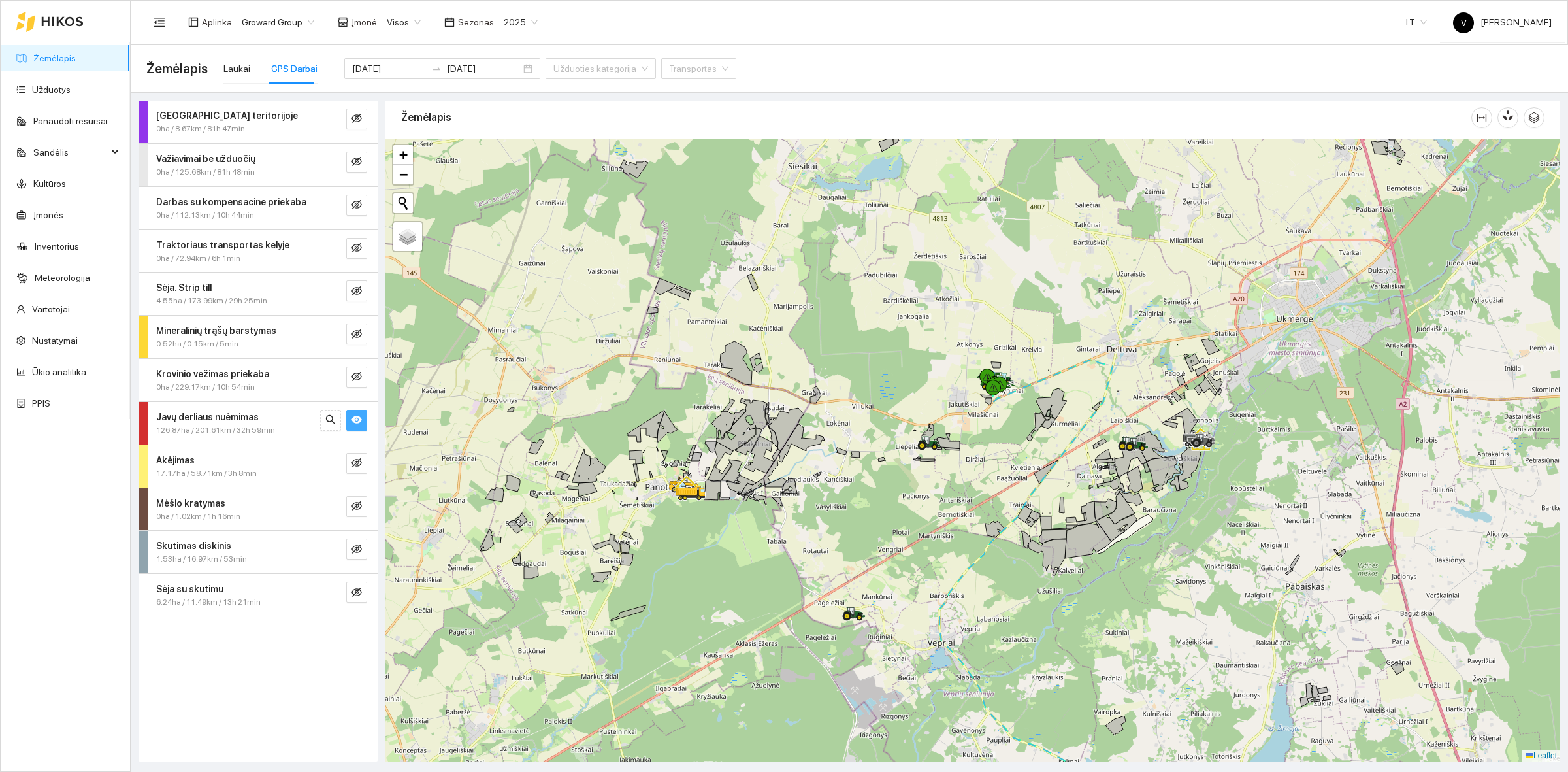
drag, startPoint x: 1238, startPoint y: 559, endPoint x: 1147, endPoint y: 519, distance: 99.4
click at [1147, 521] on div at bounding box center [973, 450] width 1175 height 623
